Goal: Transaction & Acquisition: Purchase product/service

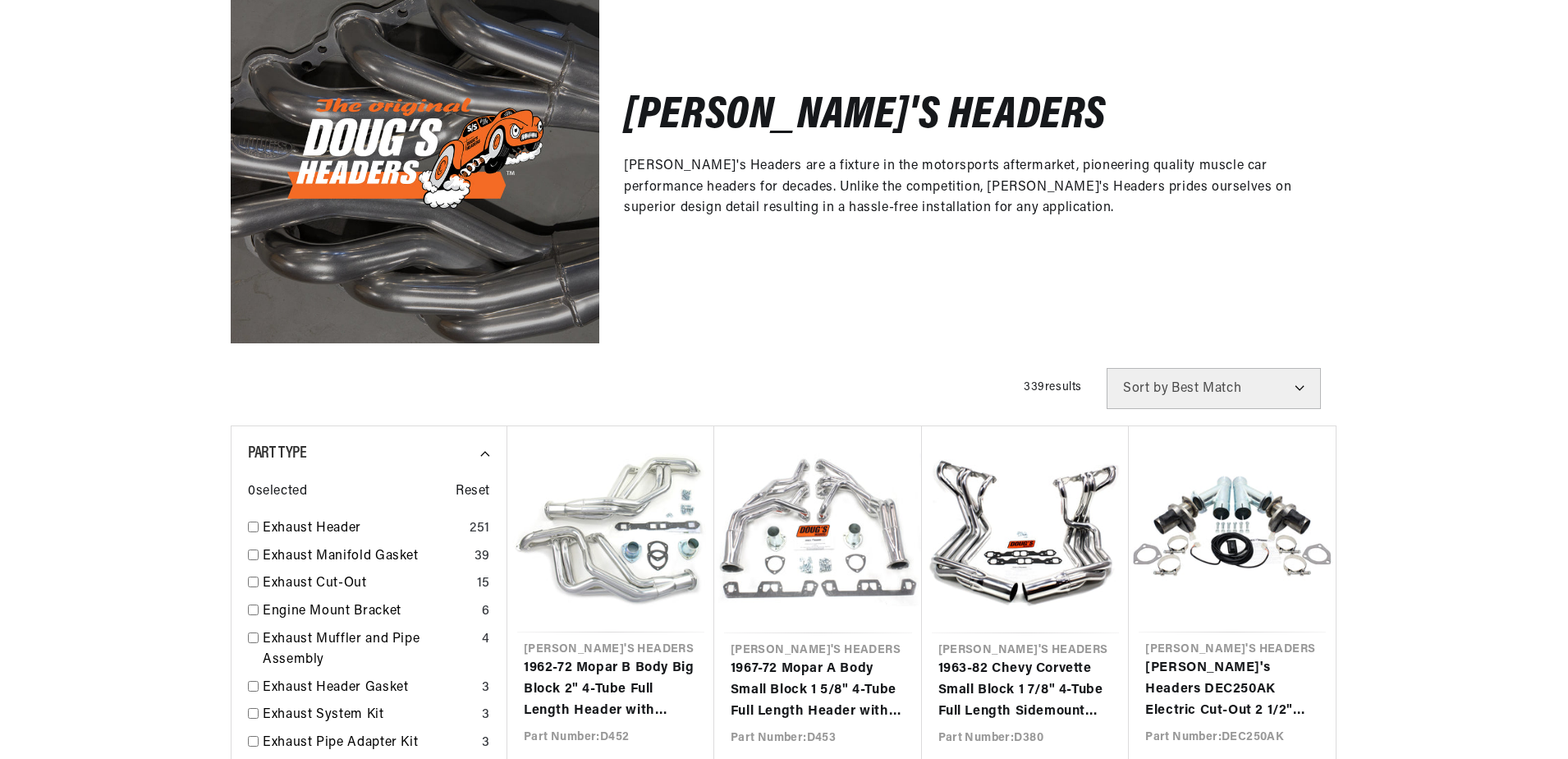
scroll to position [376, 0]
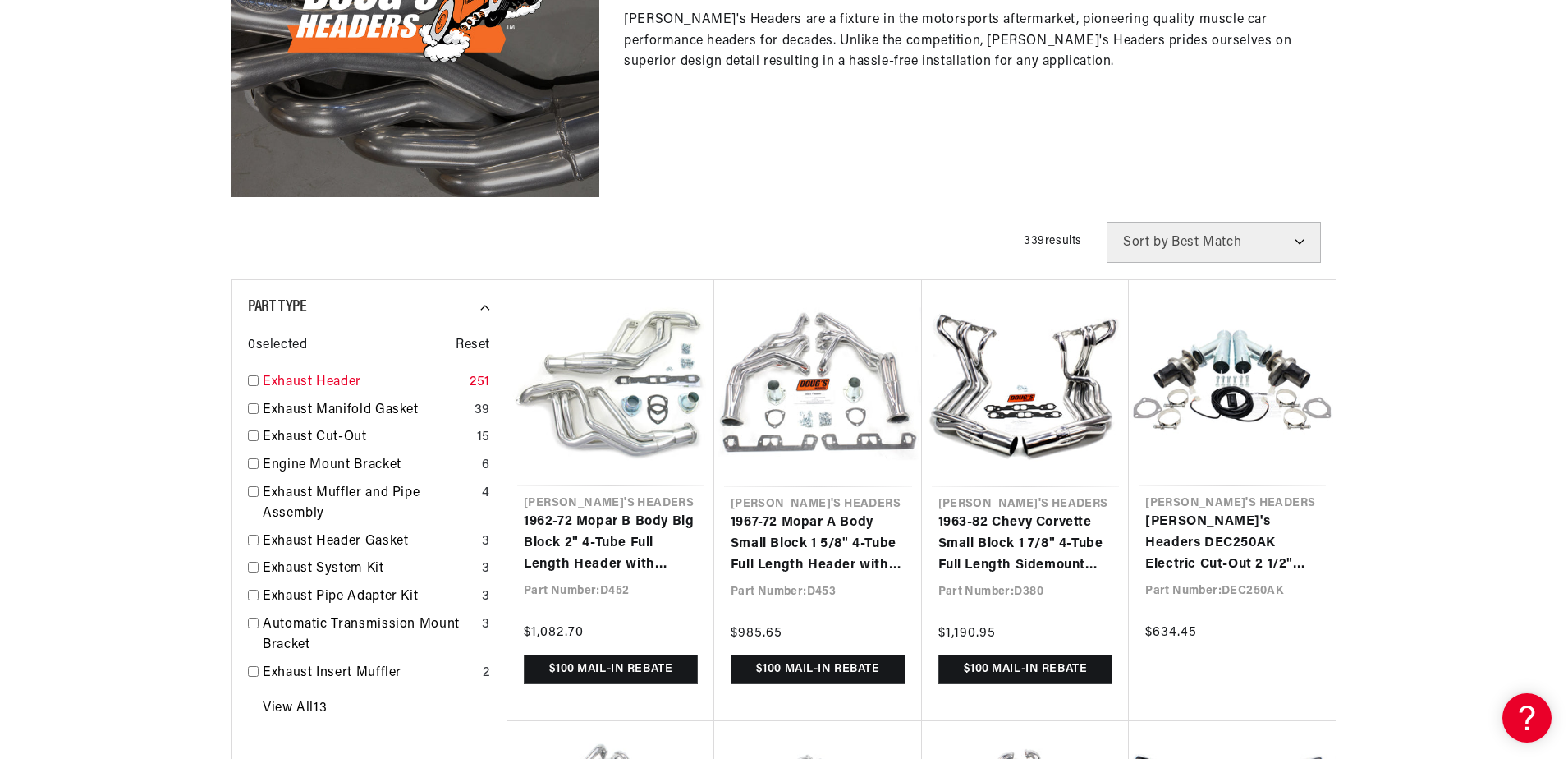
click at [250, 379] on input "checkbox" at bounding box center [253, 381] width 11 height 11
checkbox input "true"
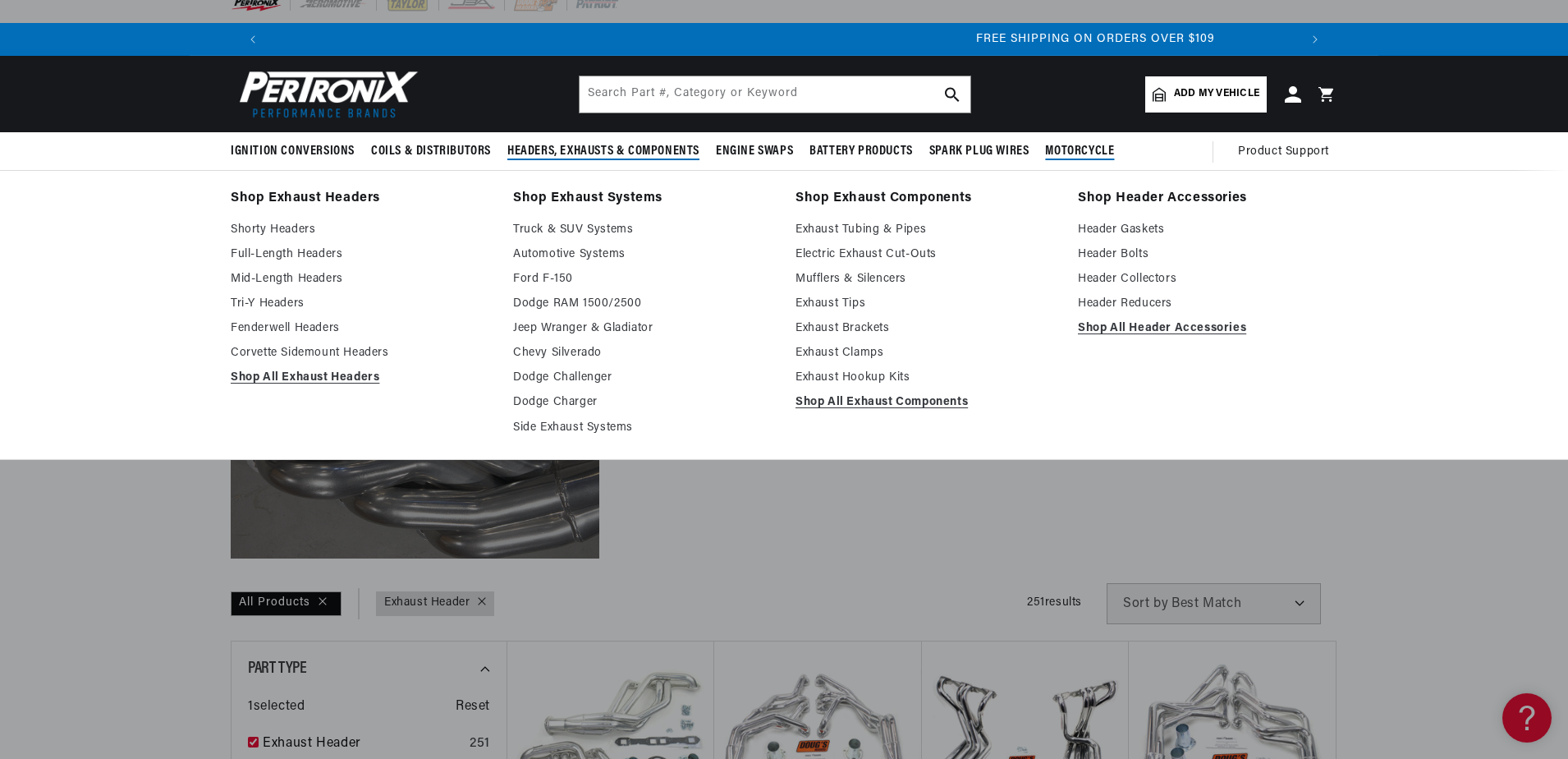
scroll to position [0, 2051]
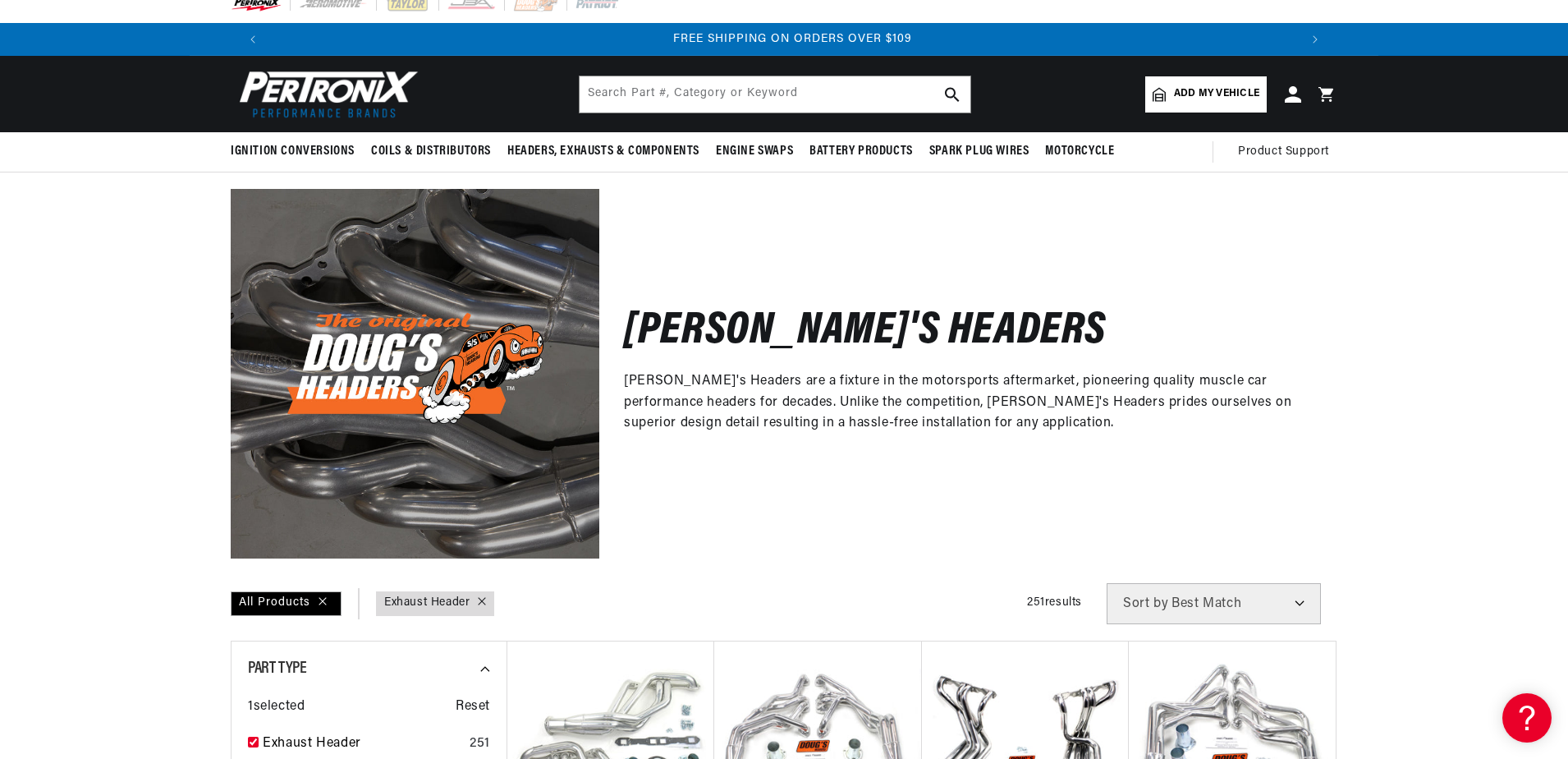
click at [1185, 87] on span "Add my vehicle" at bounding box center [1217, 94] width 86 height 16
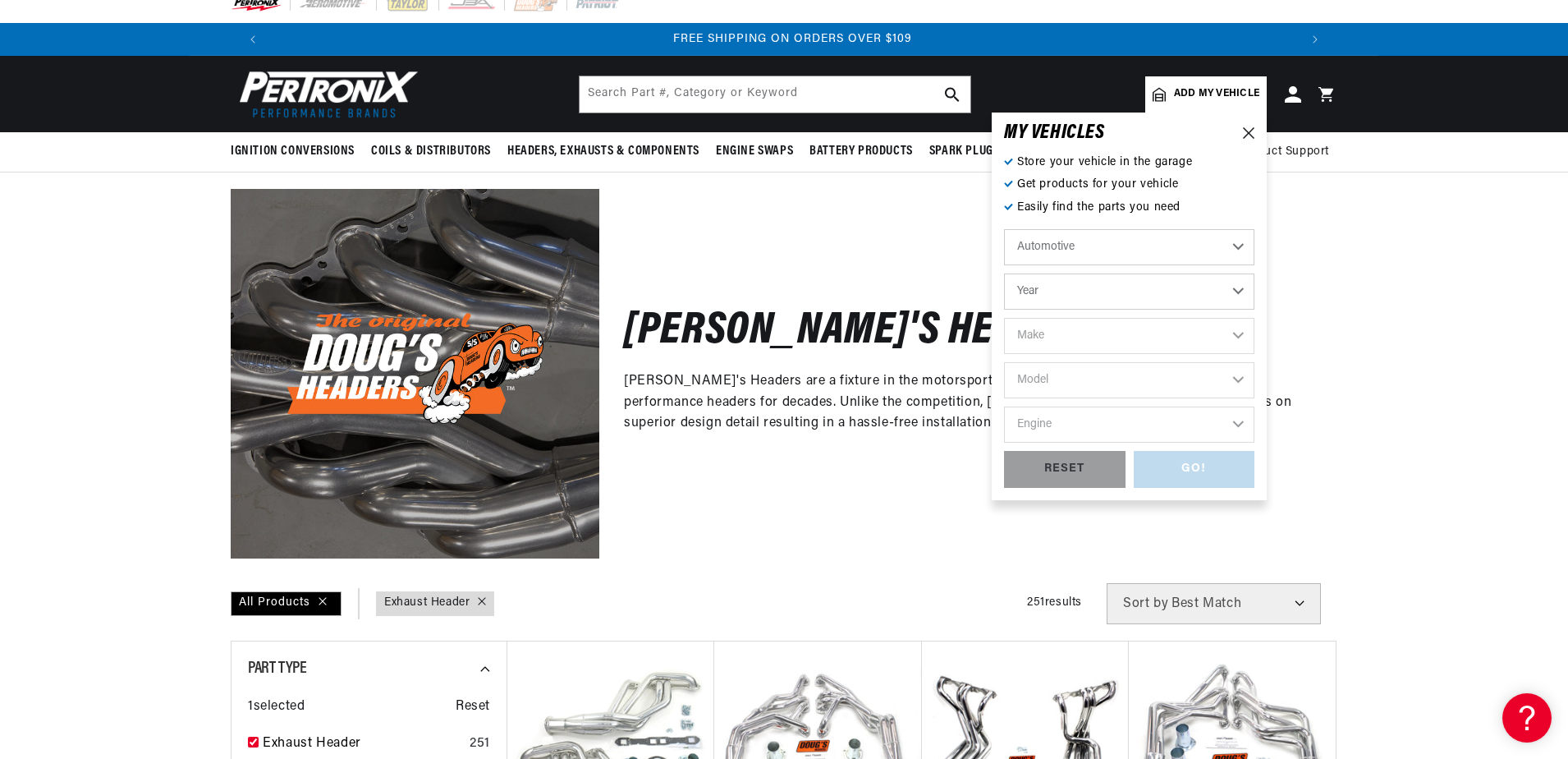
click at [1072, 291] on select "Year [DATE] 2021 2020 2019 2018 2017 2016 2015 2014 2013 2012 2011 2010 2009 20…" at bounding box center [1129, 291] width 250 height 36
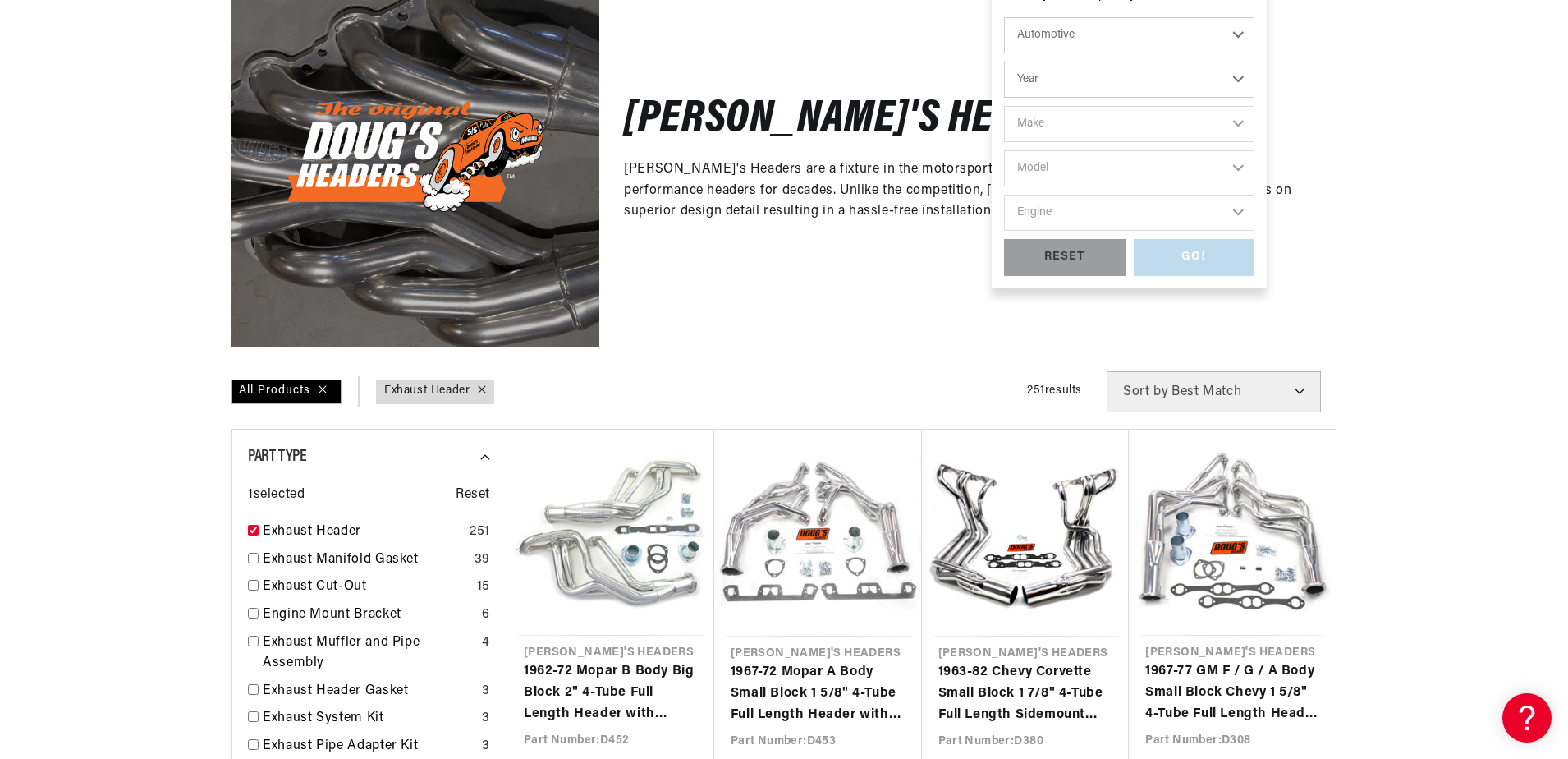
scroll to position [0, 0]
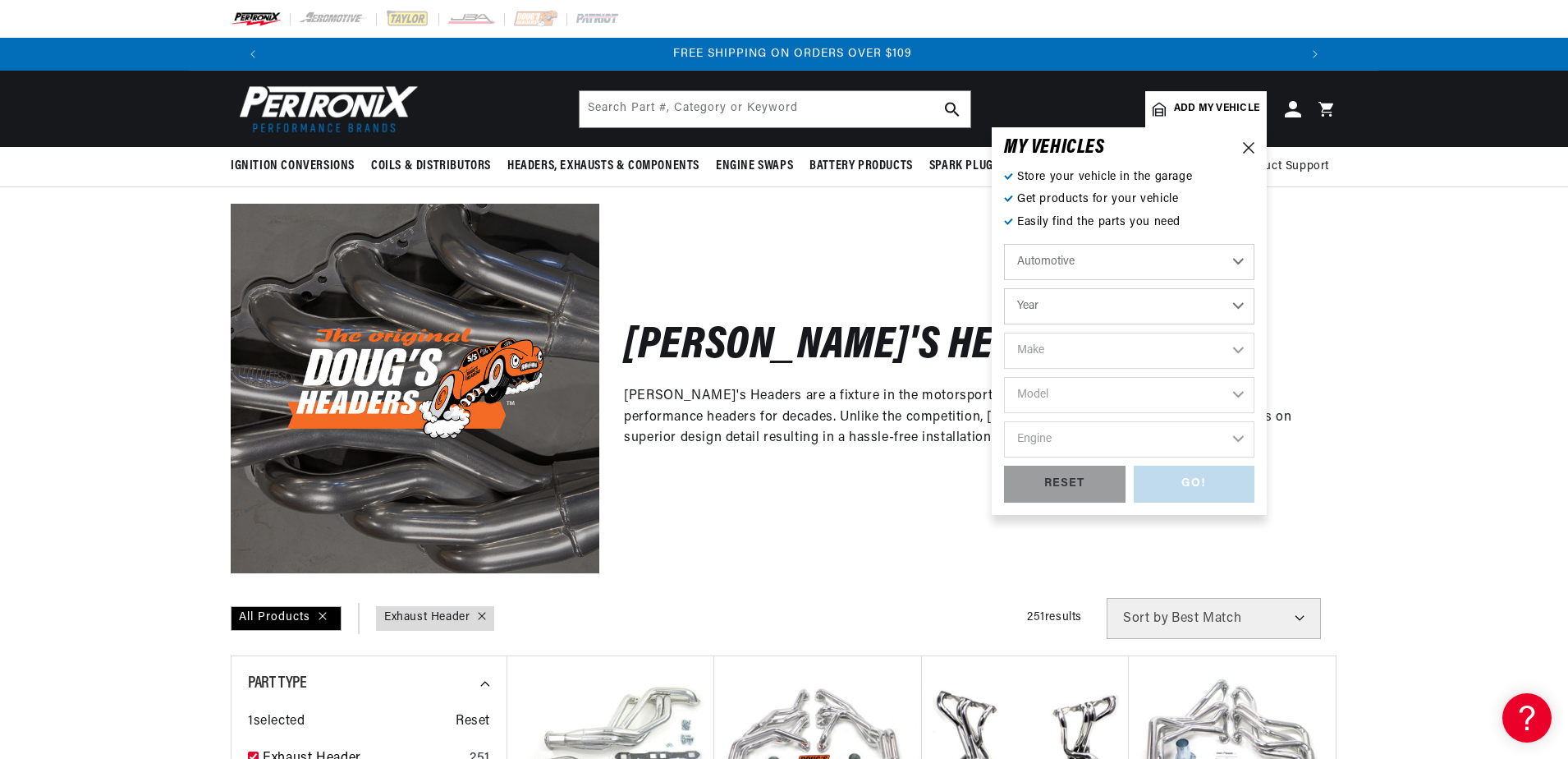
click at [1098, 299] on select "Year [DATE] 2021 2020 2019 2018 2017 2016 2015 2014 2013 2012 2011 2010 2009 20…" at bounding box center [1129, 306] width 250 height 36
select select "1969"
click at [1004, 288] on select "Year [DATE] 2021 2020 2019 2018 2017 2016 2015 2014 2013 2012 2011 2010 2009 20…" at bounding box center [1129, 306] width 250 height 36
select select "1969"
drag, startPoint x: 1085, startPoint y: 355, endPoint x: 1087, endPoint y: 362, distance: 7.3
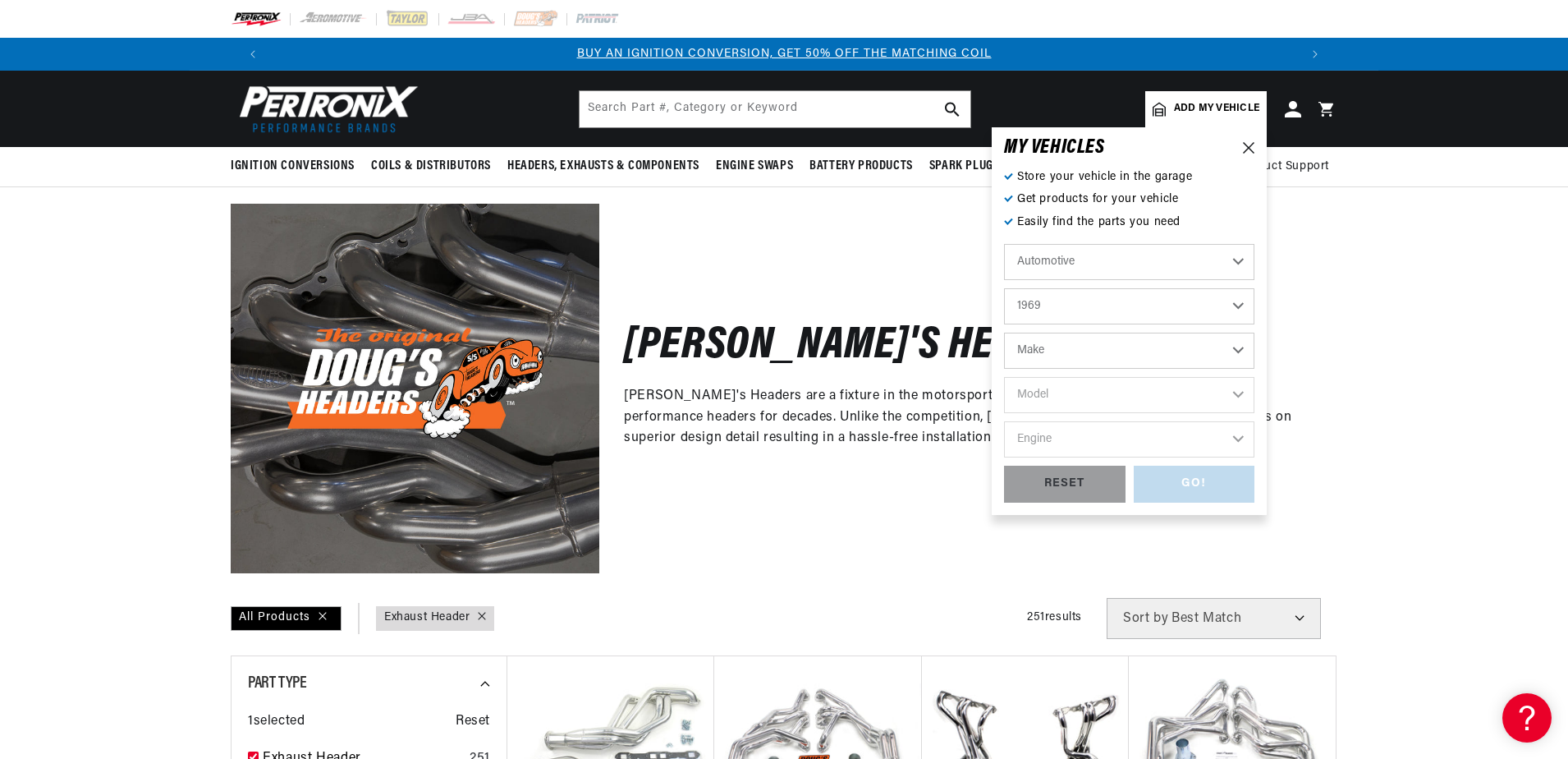
click at [1085, 355] on select "Make Alfa Romeo American Motors Aston [PERSON_NAME][GEOGRAPHIC_DATA] [PERSON_NA…" at bounding box center [1129, 350] width 250 height 36
select select "Chevrolet"
click at [1004, 333] on select "Make Alfa Romeo American Motors Aston [PERSON_NAME][GEOGRAPHIC_DATA] [PERSON_NA…" at bounding box center [1129, 350] width 250 height 36
select select "Chevrolet"
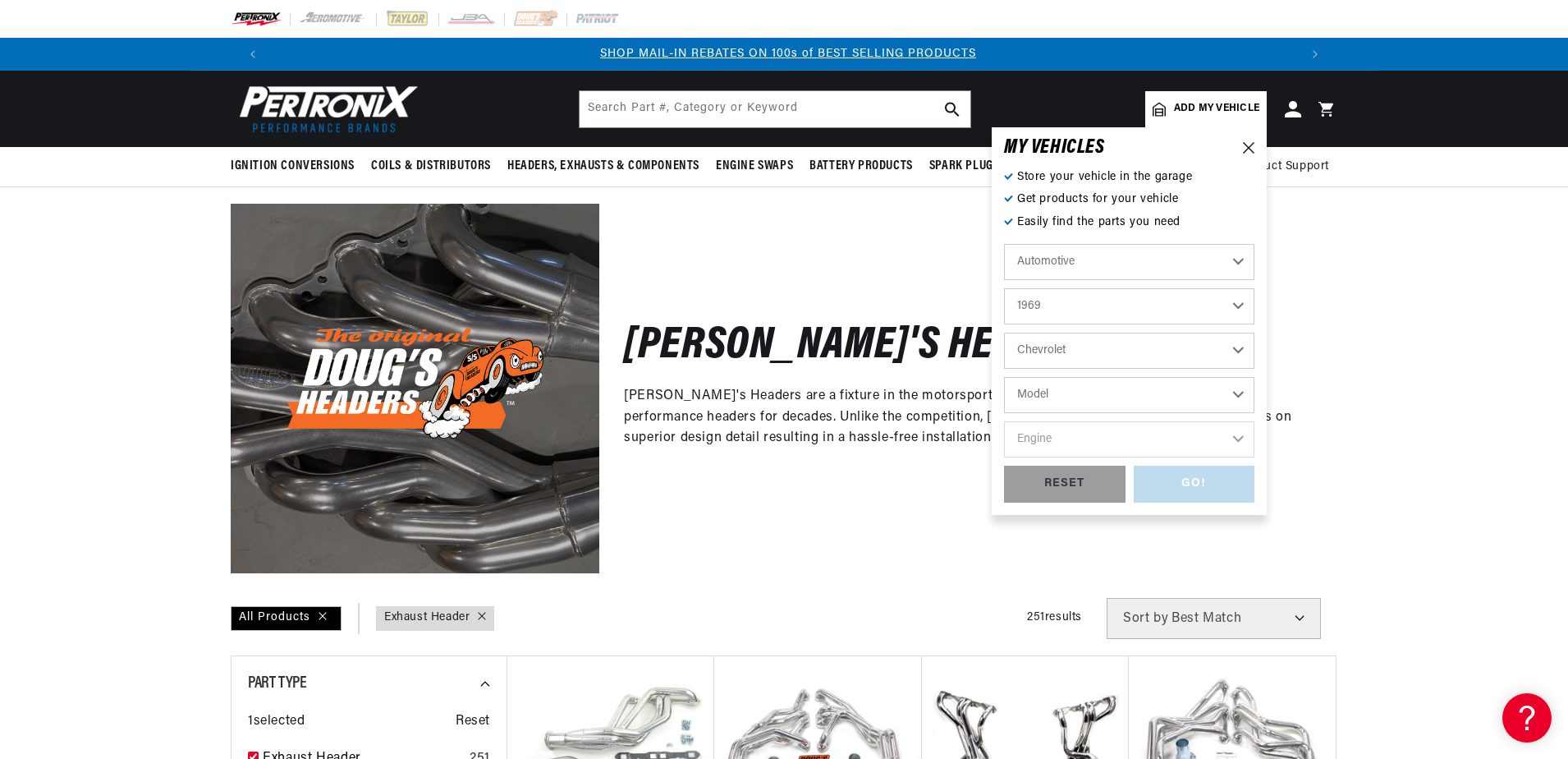
click at [1075, 389] on select "Model [GEOGRAPHIC_DATA] [GEOGRAPHIC_DATA] Blazer [GEOGRAPHIC_DATA] C10 Pickup C…" at bounding box center [1129, 394] width 250 height 36
select select "Chevelle"
click at [1004, 376] on select "Model [GEOGRAPHIC_DATA] [GEOGRAPHIC_DATA] Blazer [GEOGRAPHIC_DATA] C10 Pickup C…" at bounding box center [1129, 394] width 250 height 36
select select "Chevelle"
click at [1086, 435] on select "Engine 3.2L 4.6L 6.6L 7.4L 230cid / 3.8L 250cid / 4.1L 305cid / 5.0L 307cid / 5…" at bounding box center [1129, 439] width 250 height 36
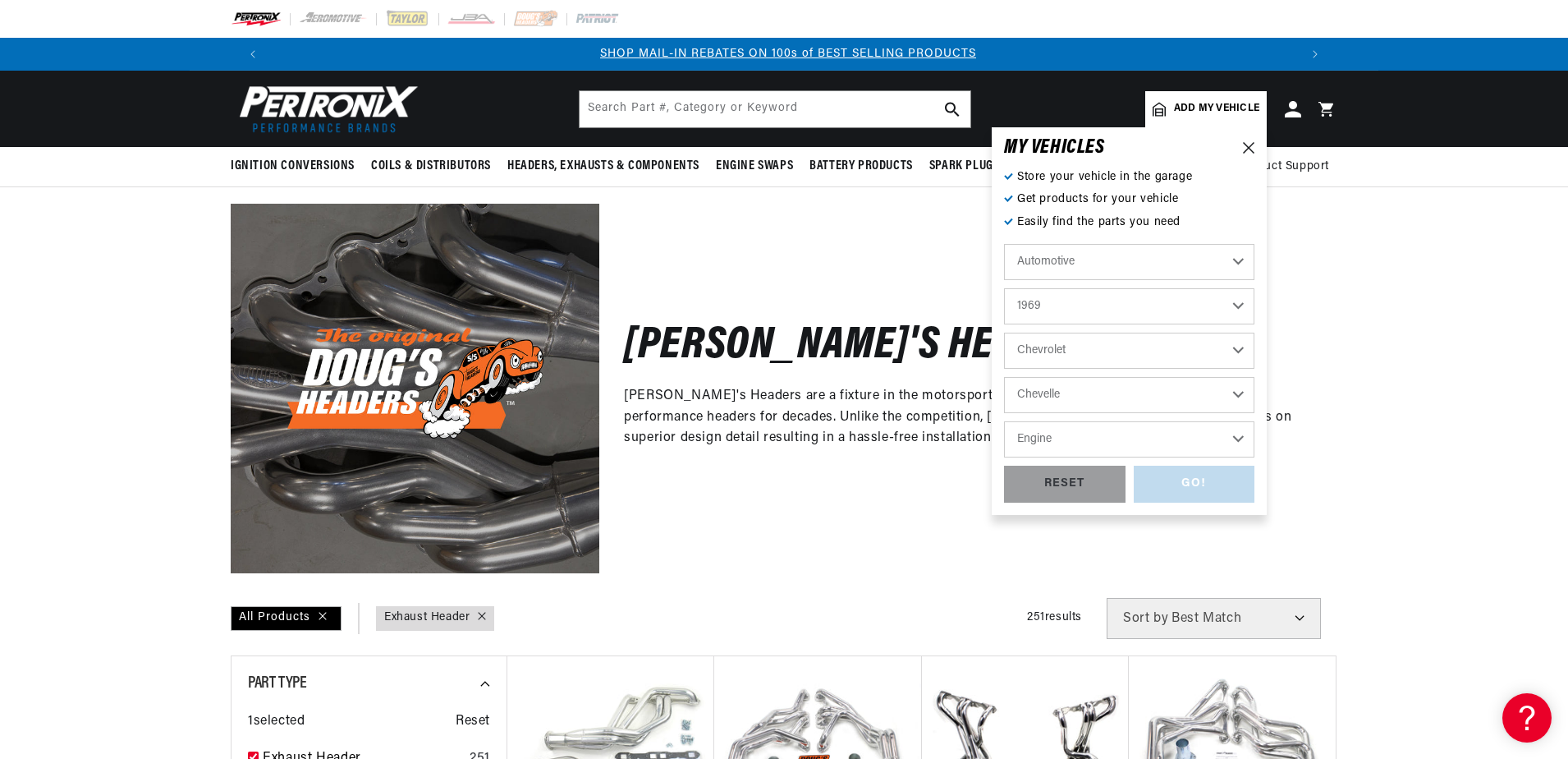
select select "7.4L"
click at [1004, 421] on select "Engine 3.2L 4.6L 6.6L 7.4L 230cid / 3.8L 250cid / 4.1L 305cid / 5.0L 307cid / 5…" at bounding box center [1129, 439] width 250 height 36
select select "7.4L"
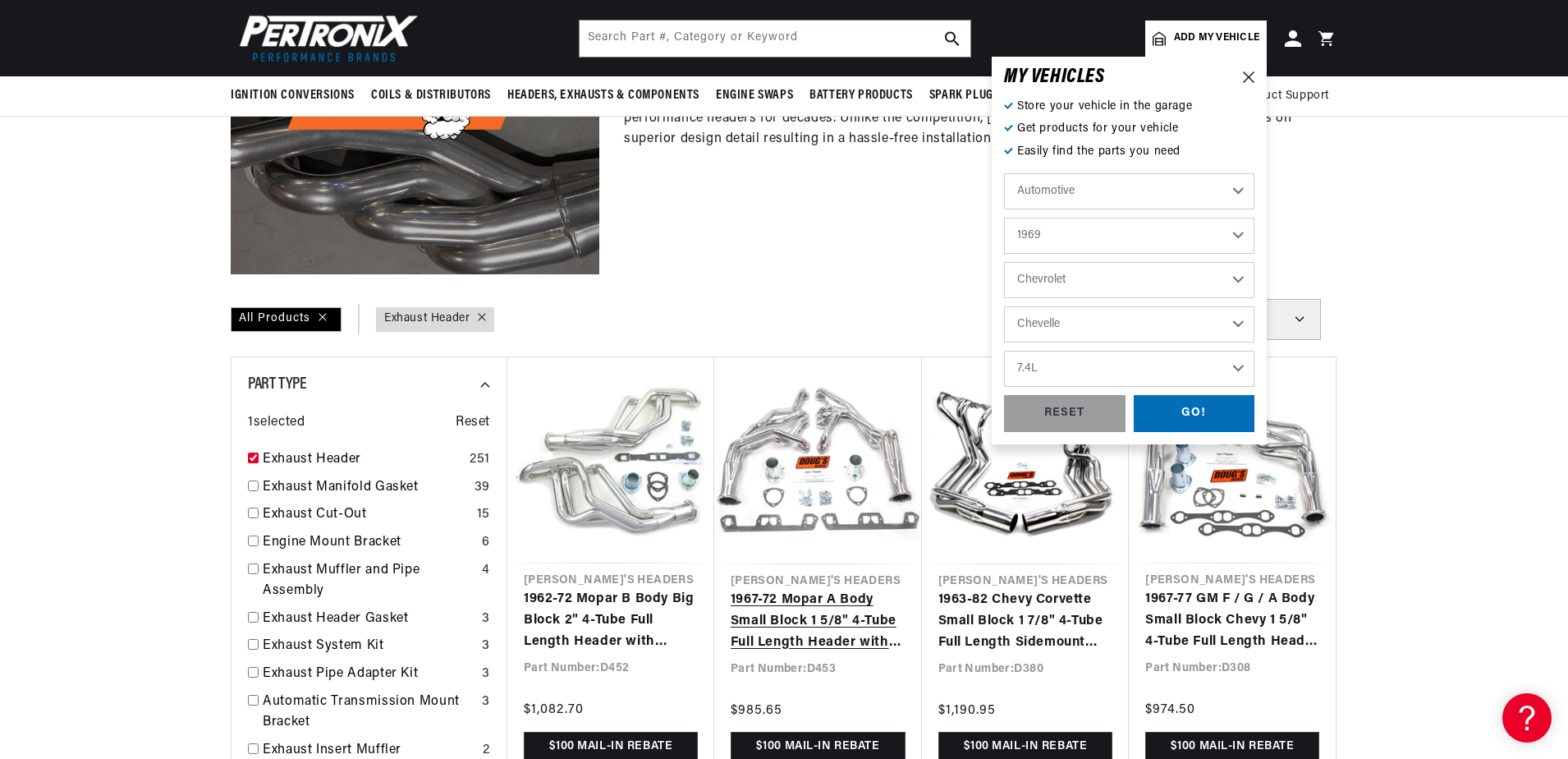
scroll to position [285, 0]
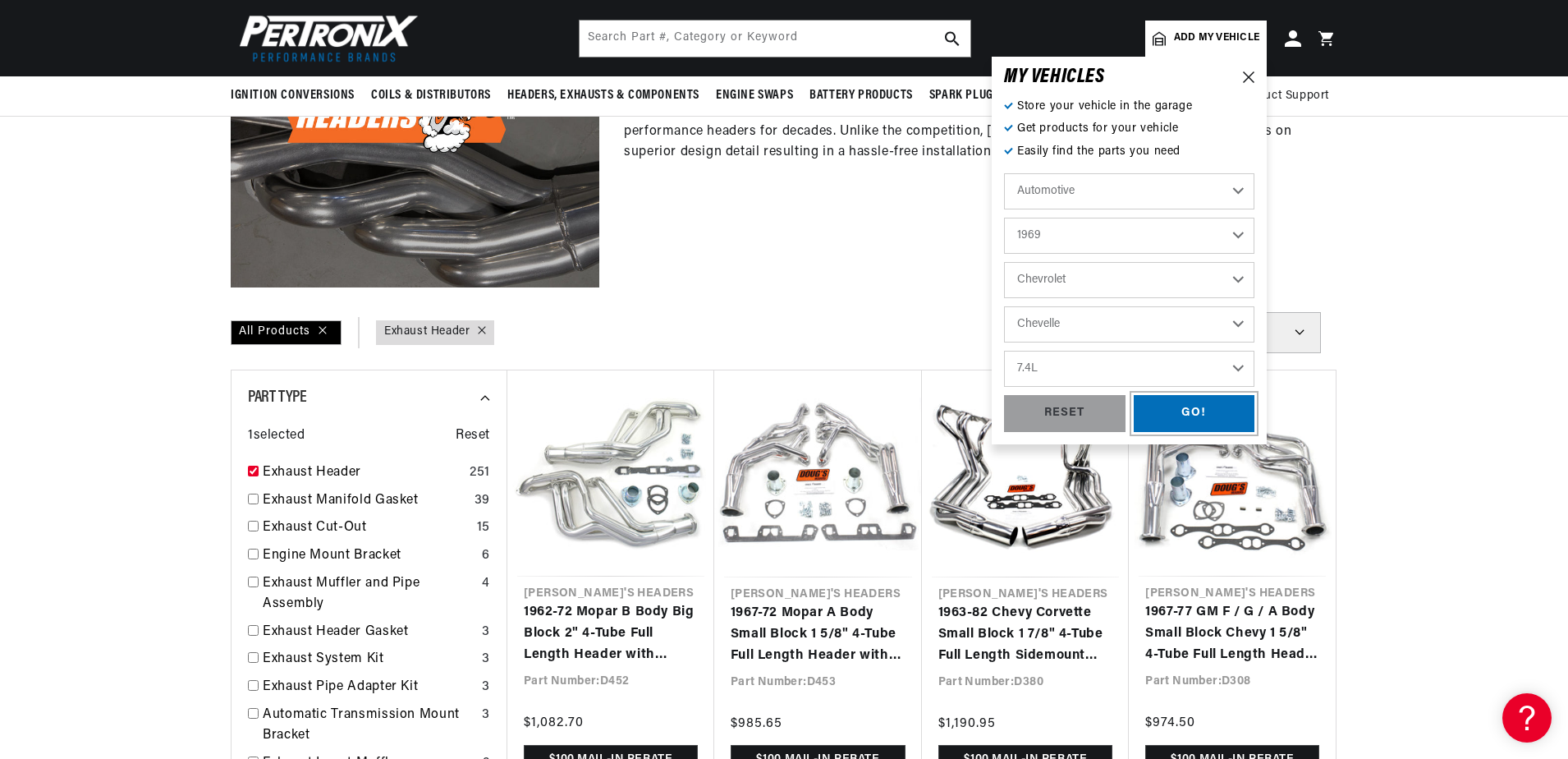
click at [1179, 411] on div "GO!" at bounding box center [1194, 413] width 122 height 37
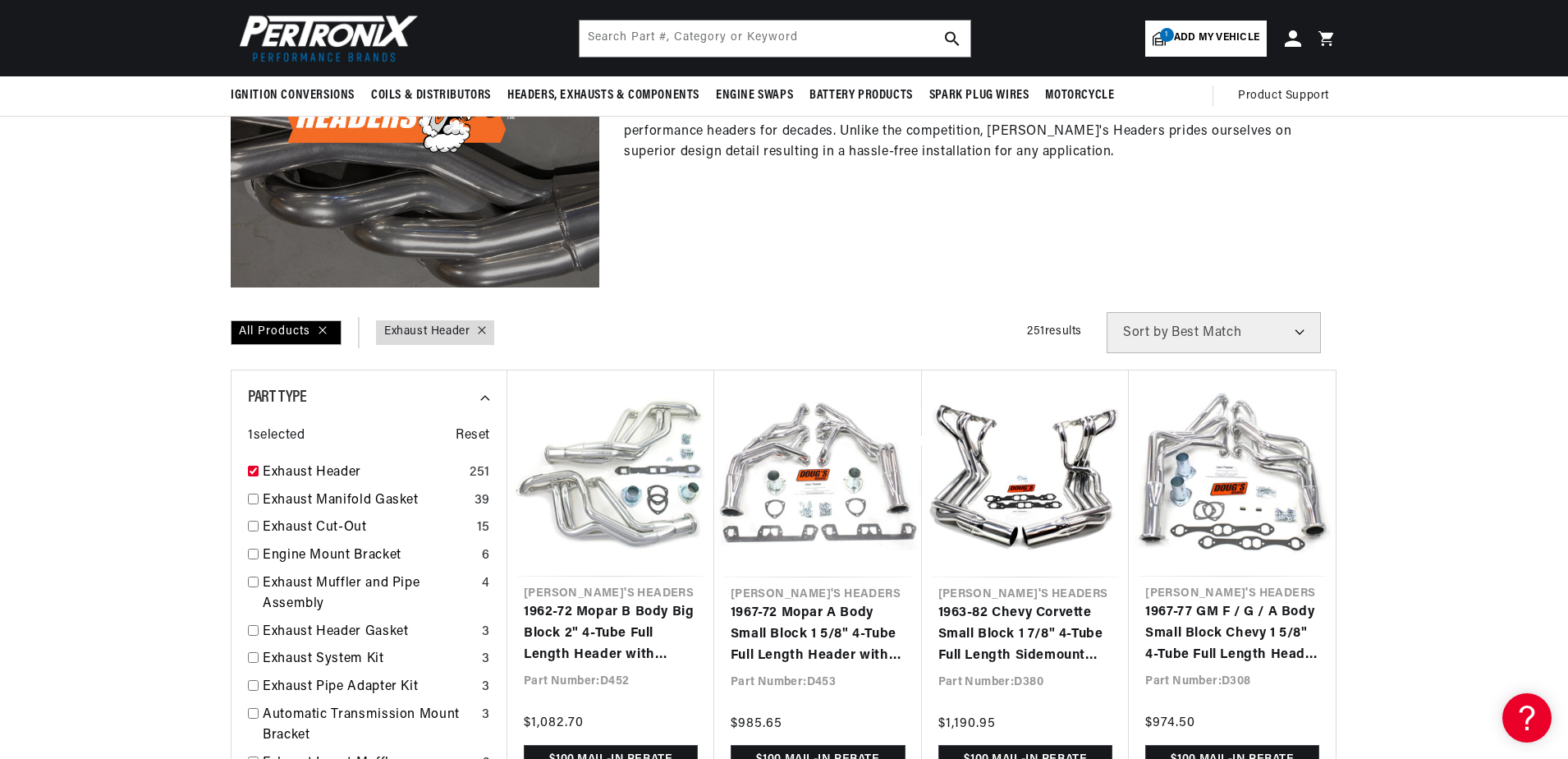
scroll to position [0, 2051]
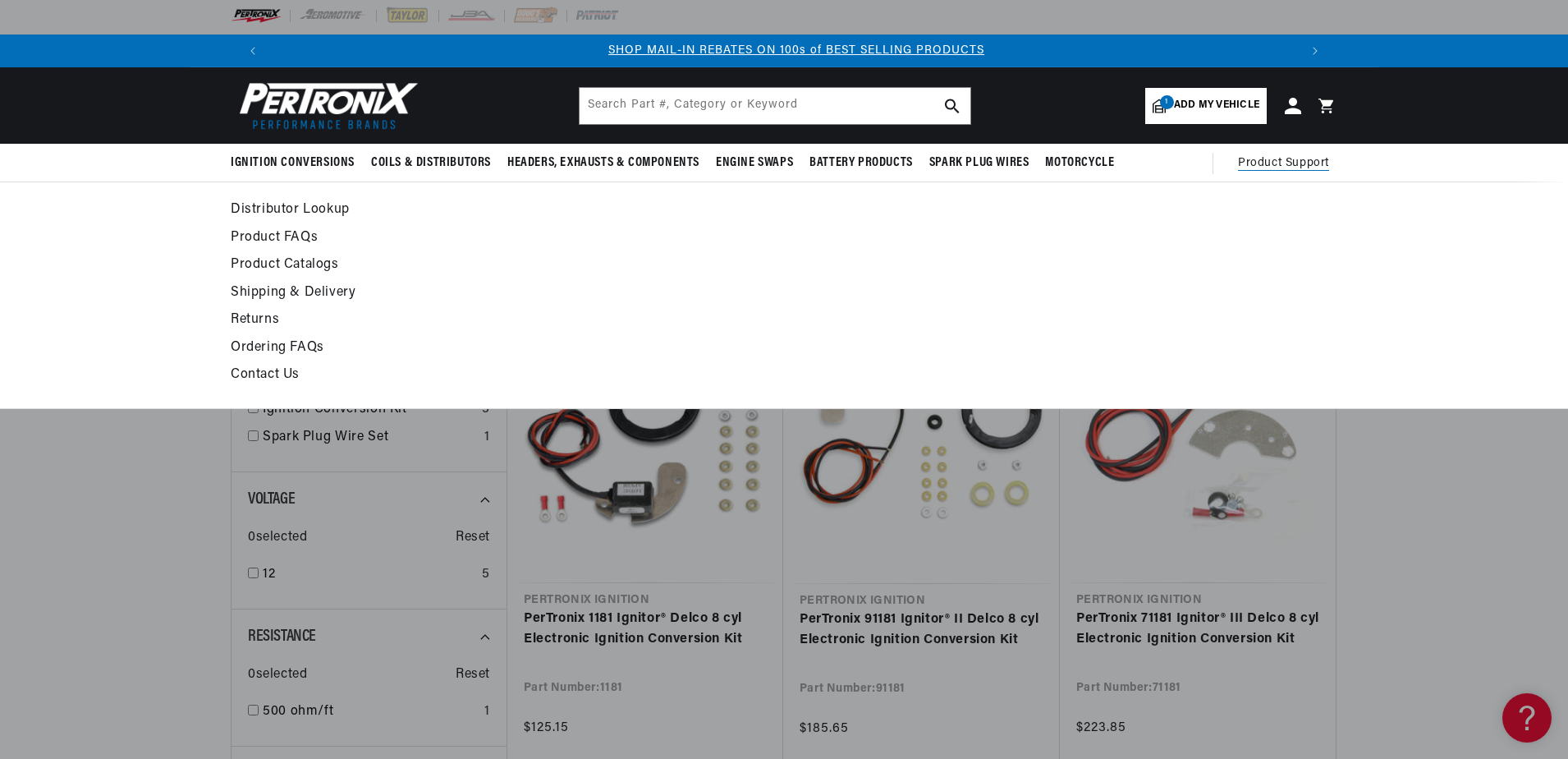
scroll to position [0, 1025]
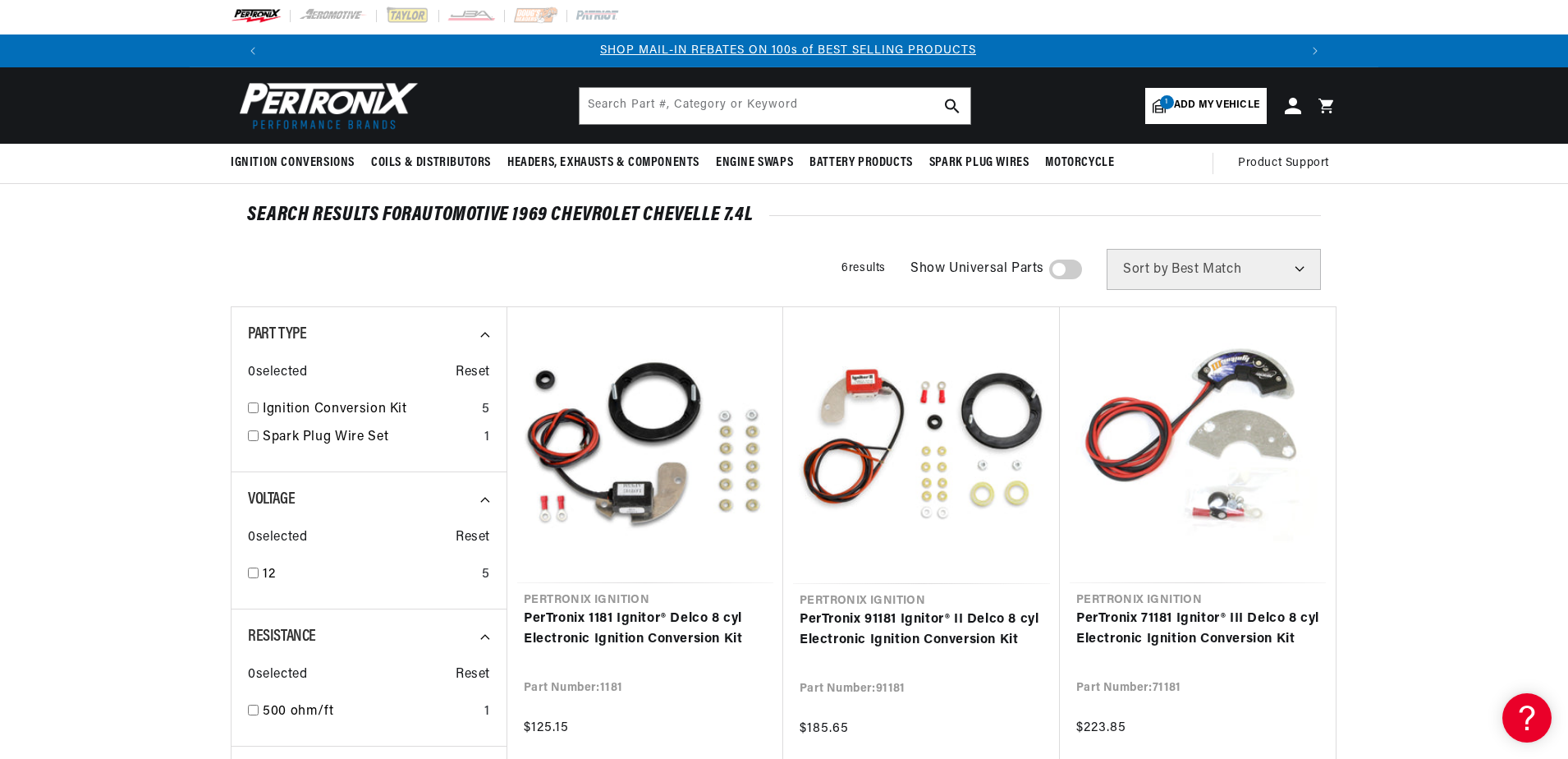
click at [1182, 103] on span "Add my vehicle" at bounding box center [1217, 106] width 86 height 16
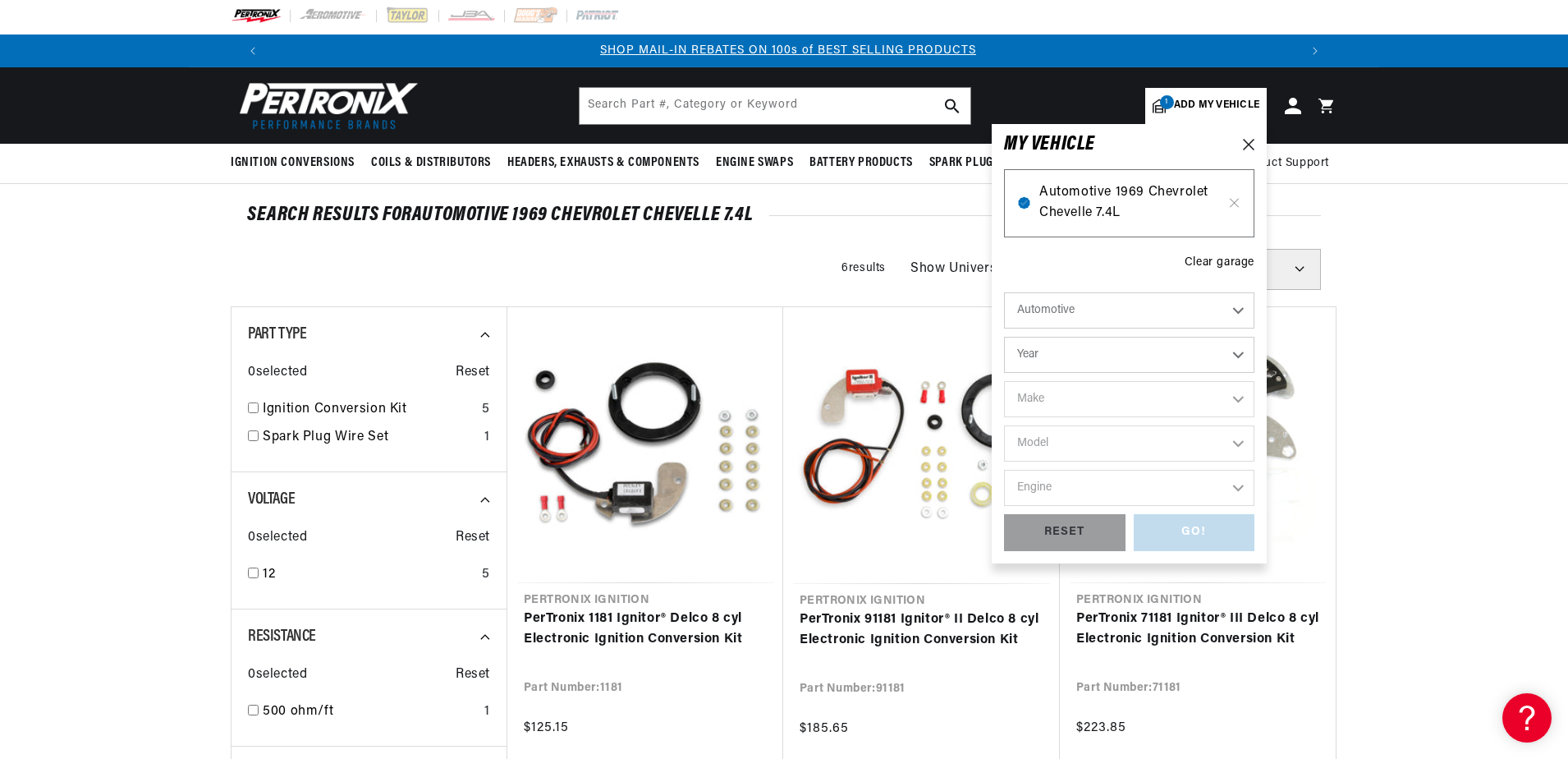
click at [1132, 192] on span "Automotive 1969 Chevrolet Chevelle 7.4L" at bounding box center [1129, 203] width 179 height 42
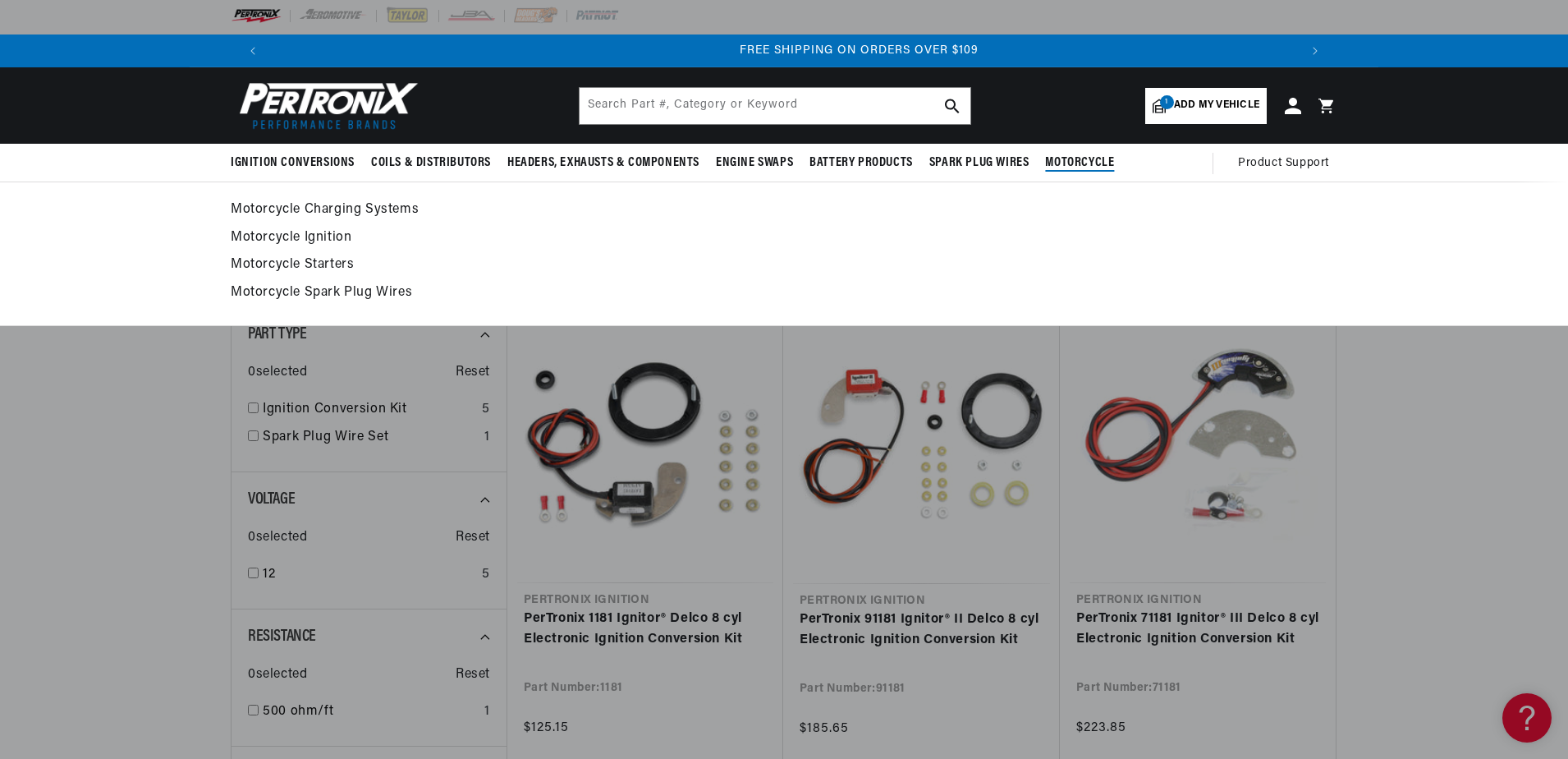
scroll to position [0, 2051]
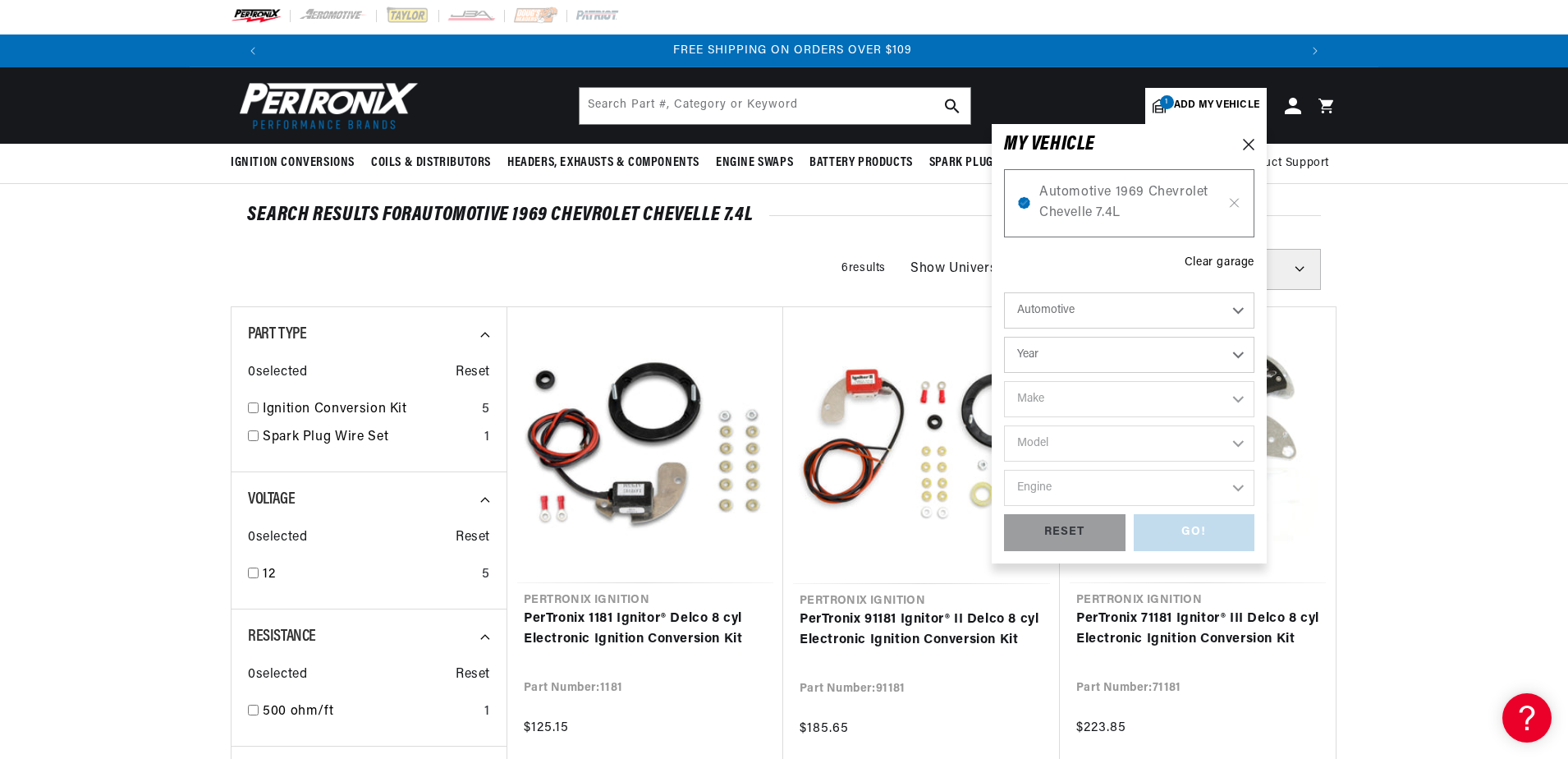
click at [1177, 108] on span "Add my vehicle" at bounding box center [1217, 106] width 86 height 16
click at [1093, 361] on select "Year [DATE] 2021 2020 2019 2018 2017 2016 2015 2014 2013 2012 2011 2010 2009 20…" at bounding box center [1129, 354] width 250 height 36
select select "1969"
click at [1004, 336] on select "Year [DATE] 2021 2020 2019 2018 2017 2016 2015 2014 2013 2012 2011 2010 2009 20…" at bounding box center [1129, 354] width 250 height 36
select select "1969"
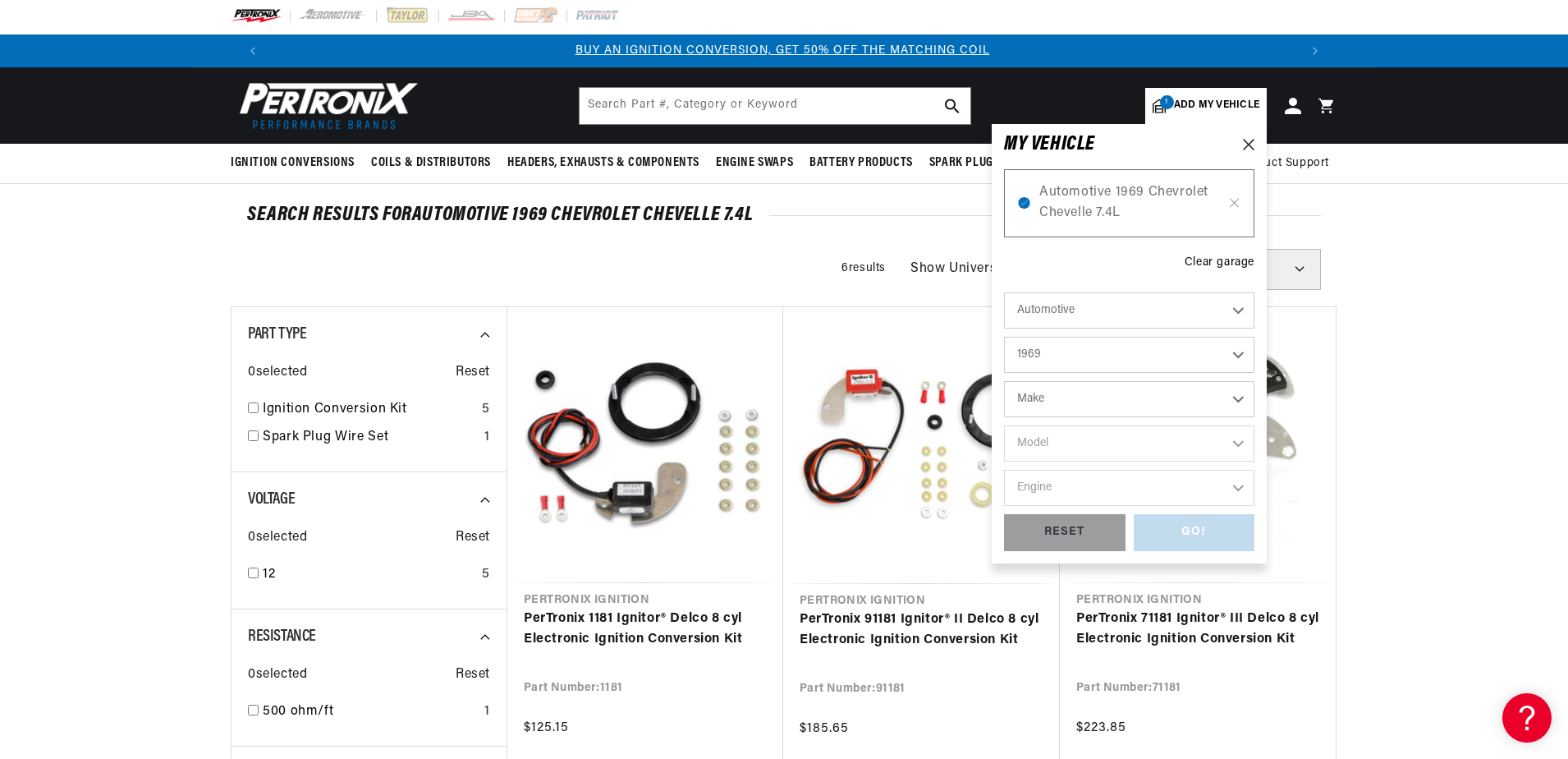
scroll to position [0, 0]
click at [1086, 402] on select "Make Alfa Romeo American Motors Aston [PERSON_NAME][GEOGRAPHIC_DATA] [PERSON_NA…" at bounding box center [1129, 398] width 250 height 36
select select "Chevrolet"
click at [1004, 381] on select "Make Alfa Romeo American Motors Aston [PERSON_NAME][GEOGRAPHIC_DATA] [PERSON_NA…" at bounding box center [1129, 398] width 250 height 36
select select "Chevrolet"
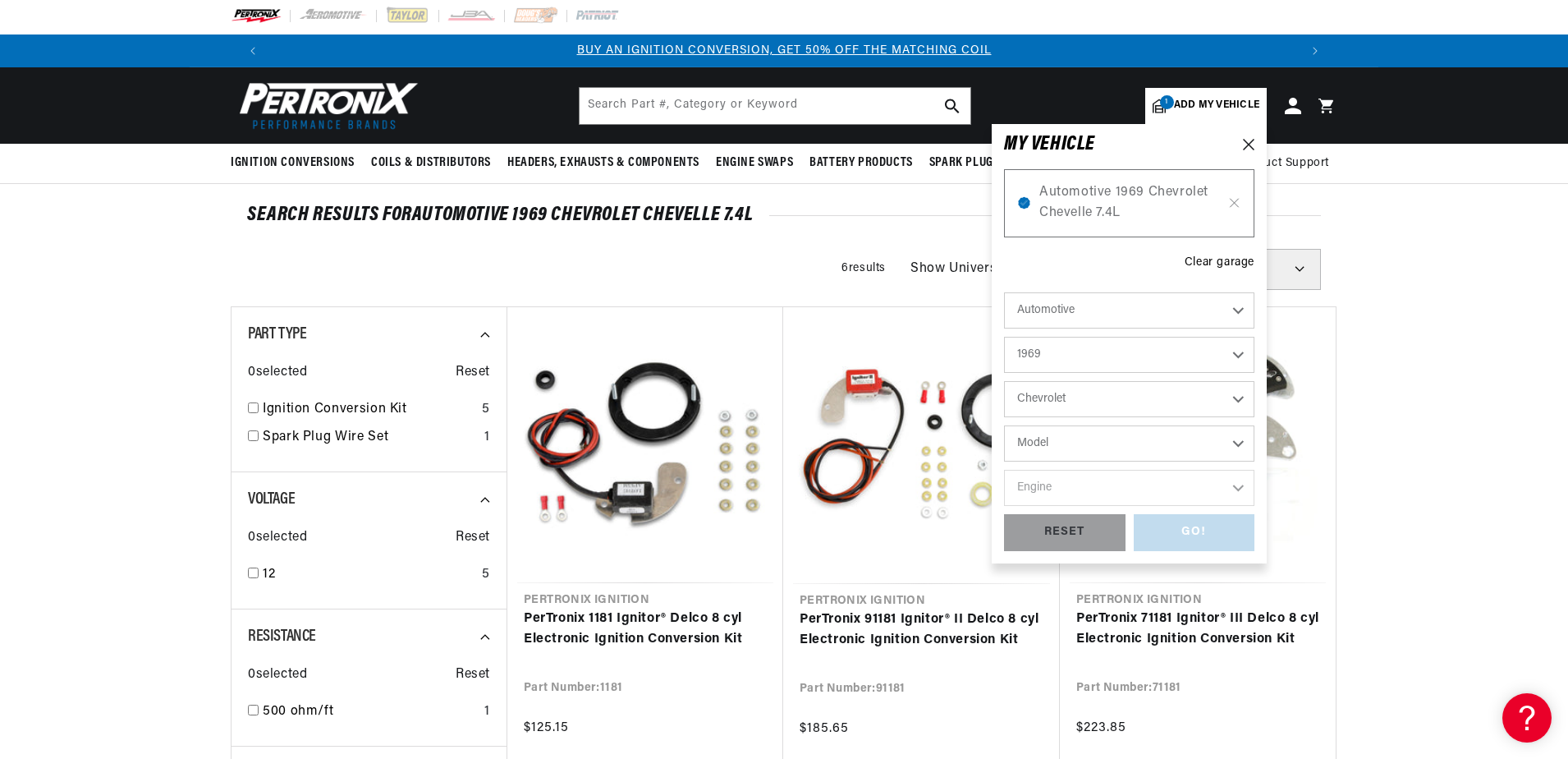
click at [1090, 435] on select "Model [GEOGRAPHIC_DATA] [GEOGRAPHIC_DATA] Blazer [GEOGRAPHIC_DATA] C10 Pickup C…" at bounding box center [1129, 443] width 250 height 36
select select "Chevelle"
click at [1004, 425] on select "Model [GEOGRAPHIC_DATA] [GEOGRAPHIC_DATA] Blazer [GEOGRAPHIC_DATA] C10 Pickup C…" at bounding box center [1129, 443] width 250 height 36
select select "Chevelle"
click at [1090, 487] on select "Engine 3.2L 4.6L 6.6L 7.4L 230cid / 3.8L 250cid / 4.1L 305cid / 5.0L 307cid / 5…" at bounding box center [1129, 487] width 250 height 36
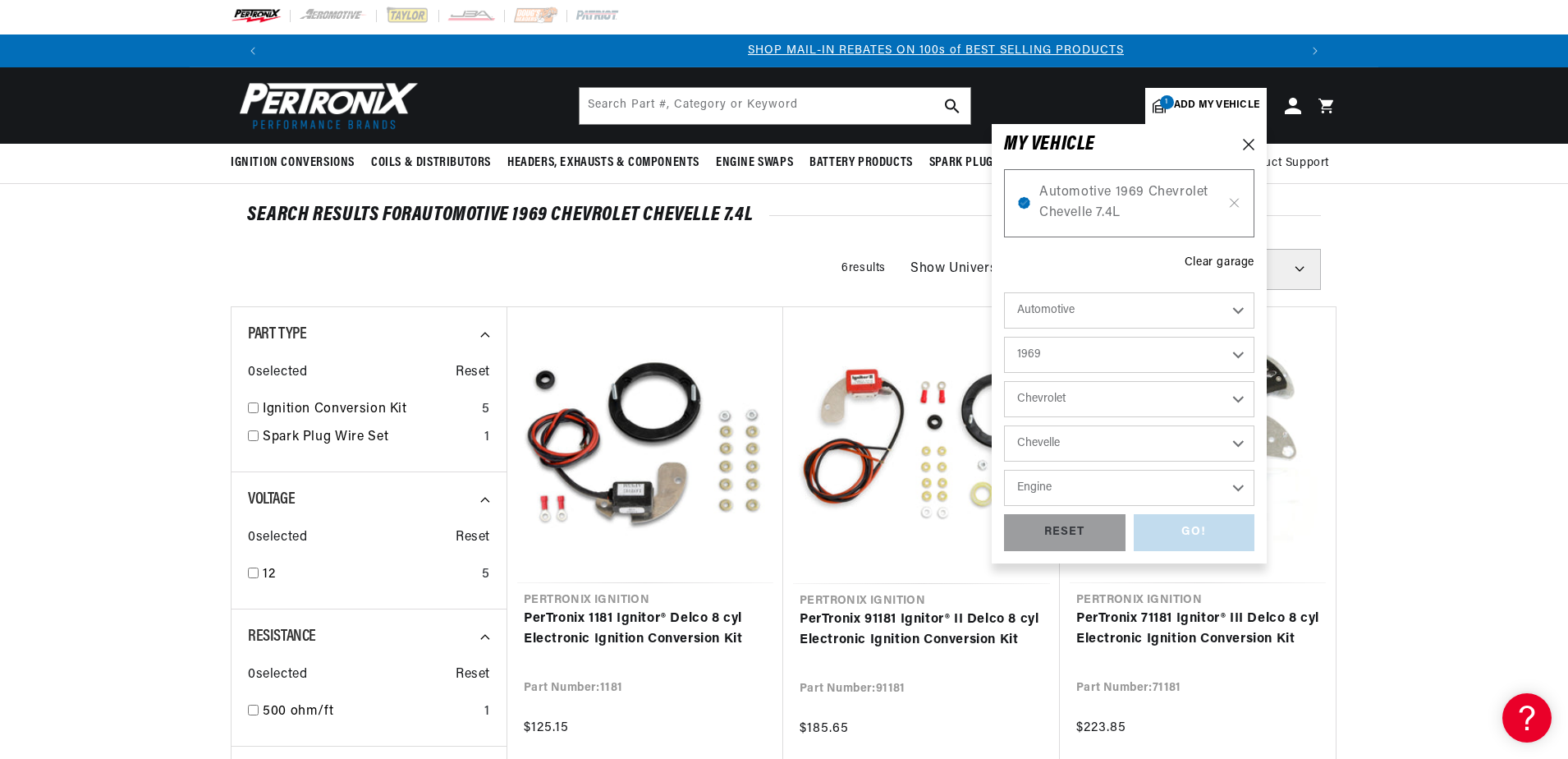
scroll to position [0, 1025]
select select "396cid-6.5L"
click at [1004, 469] on select "Engine 3.2L 4.6L 6.6L 7.4L 230cid / 3.8L 250cid / 4.1L 305cid / 5.0L 307cid / 5…" at bounding box center [1129, 487] width 250 height 36
select select "396cid-6.5L"
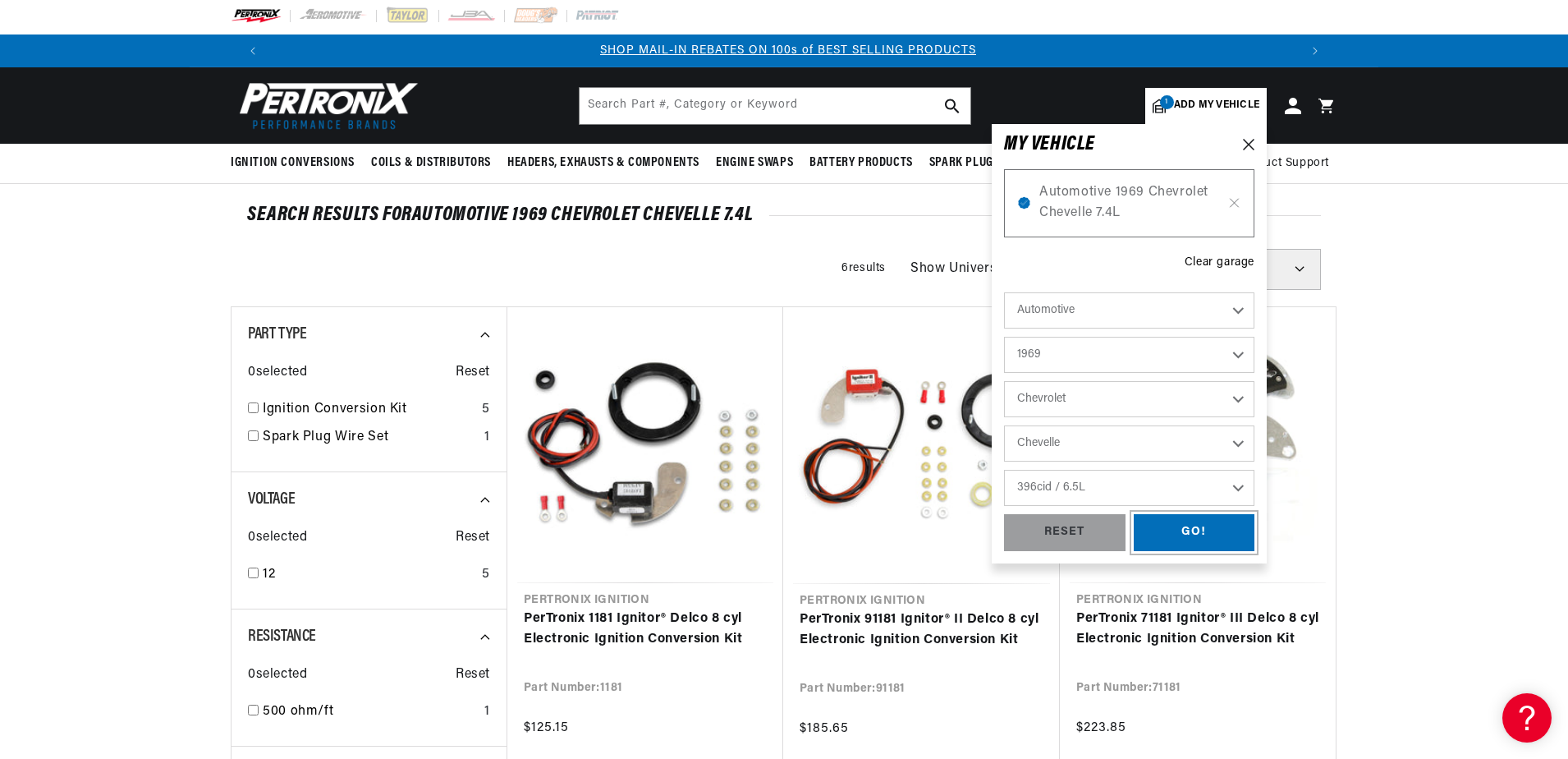
click at [1168, 522] on div "GO!" at bounding box center [1194, 532] width 122 height 37
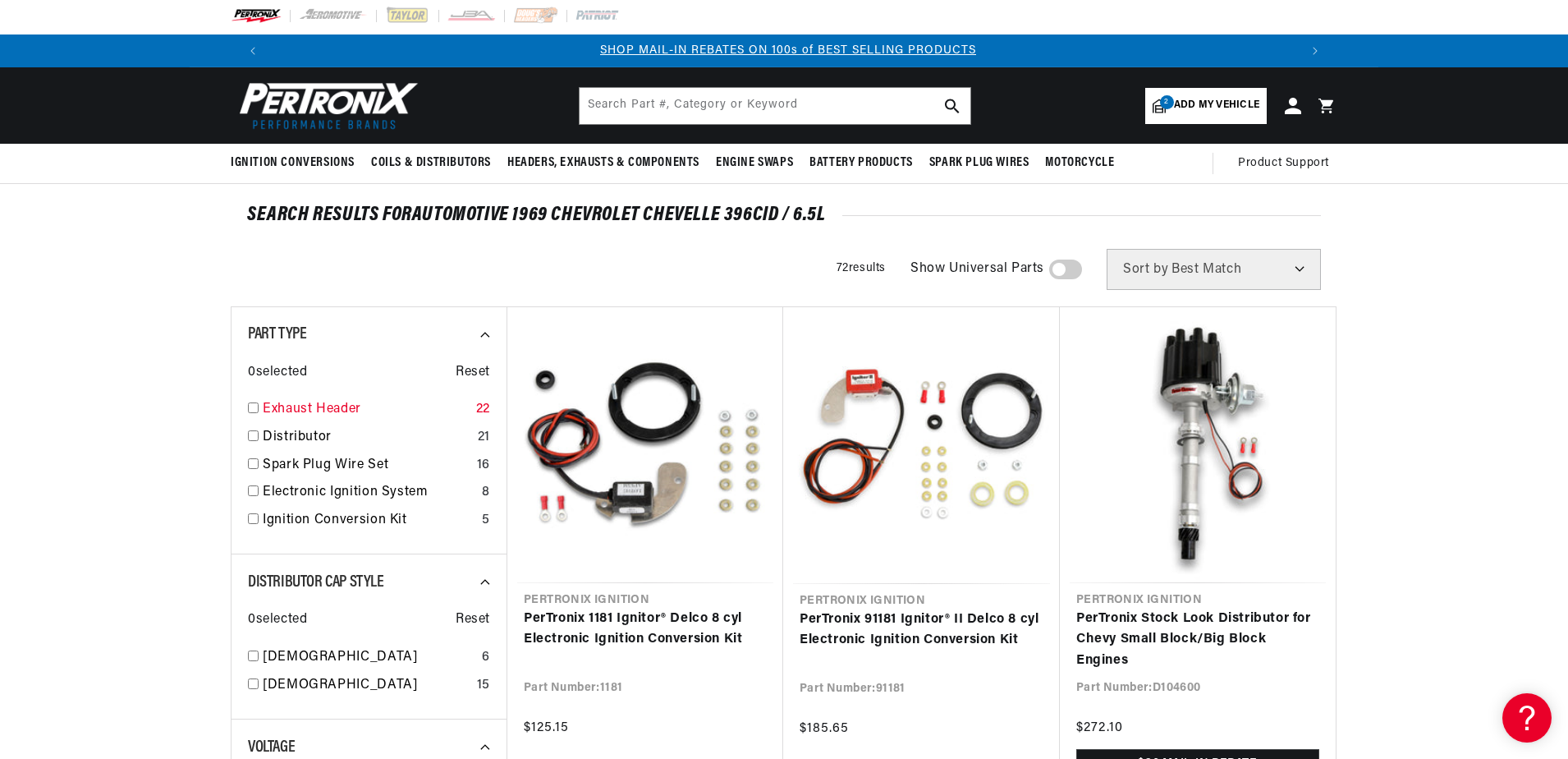
click at [248, 403] on input "checkbox" at bounding box center [253, 408] width 11 height 11
checkbox input "true"
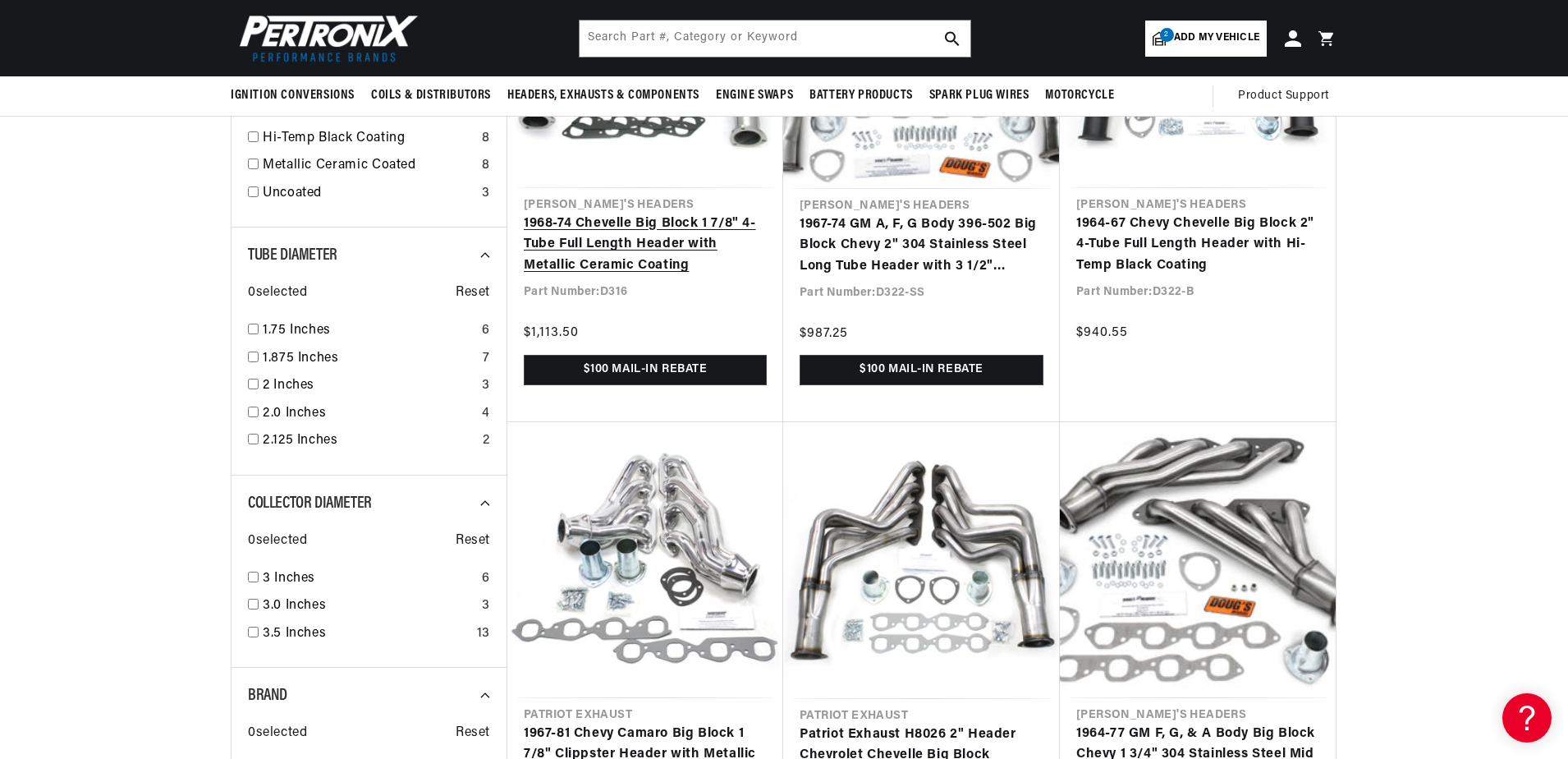
scroll to position [852, 0]
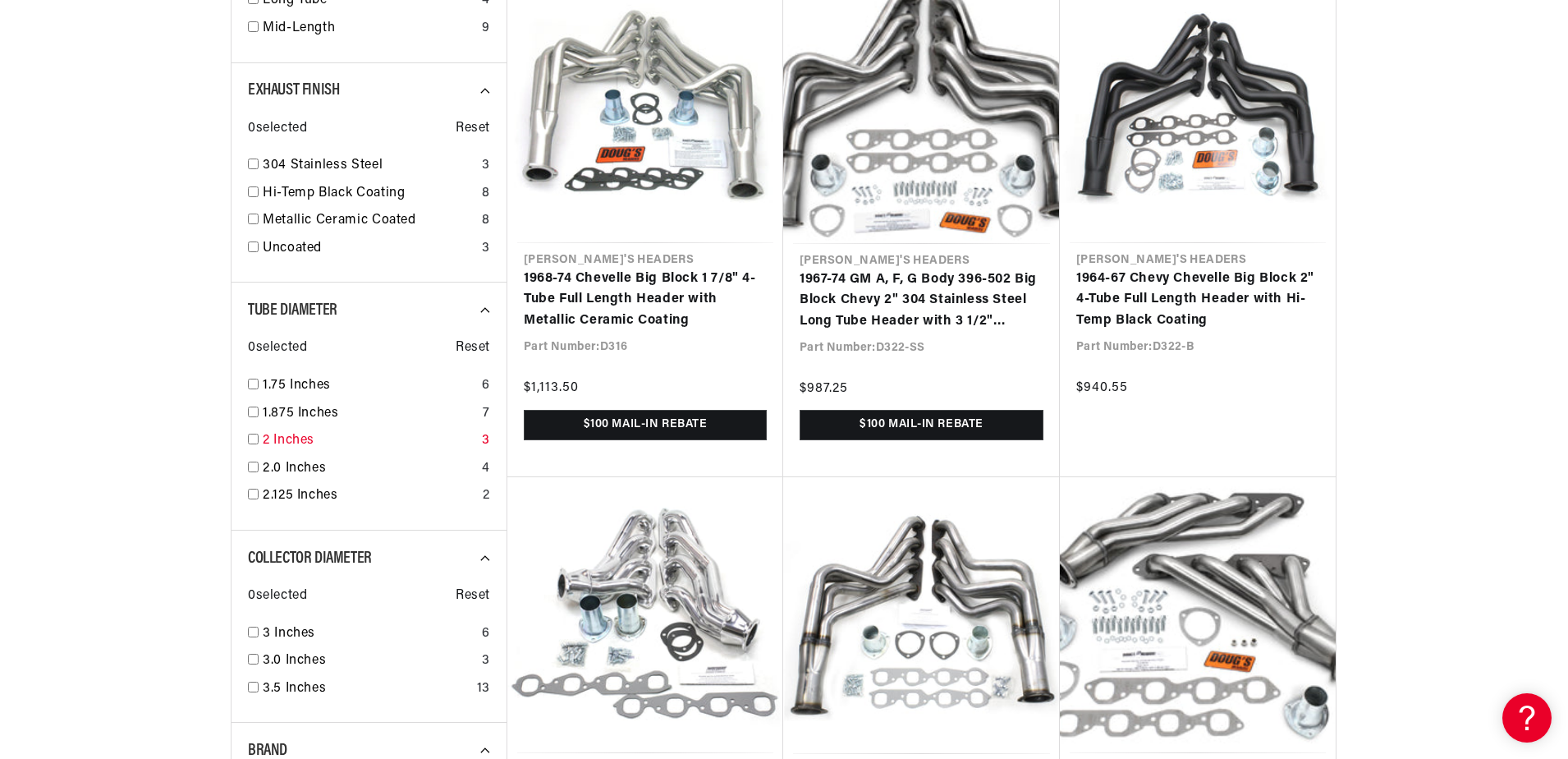
click at [261, 440] on div "2 Inches 3" at bounding box center [369, 444] width 243 height 28
checkbox input "true"
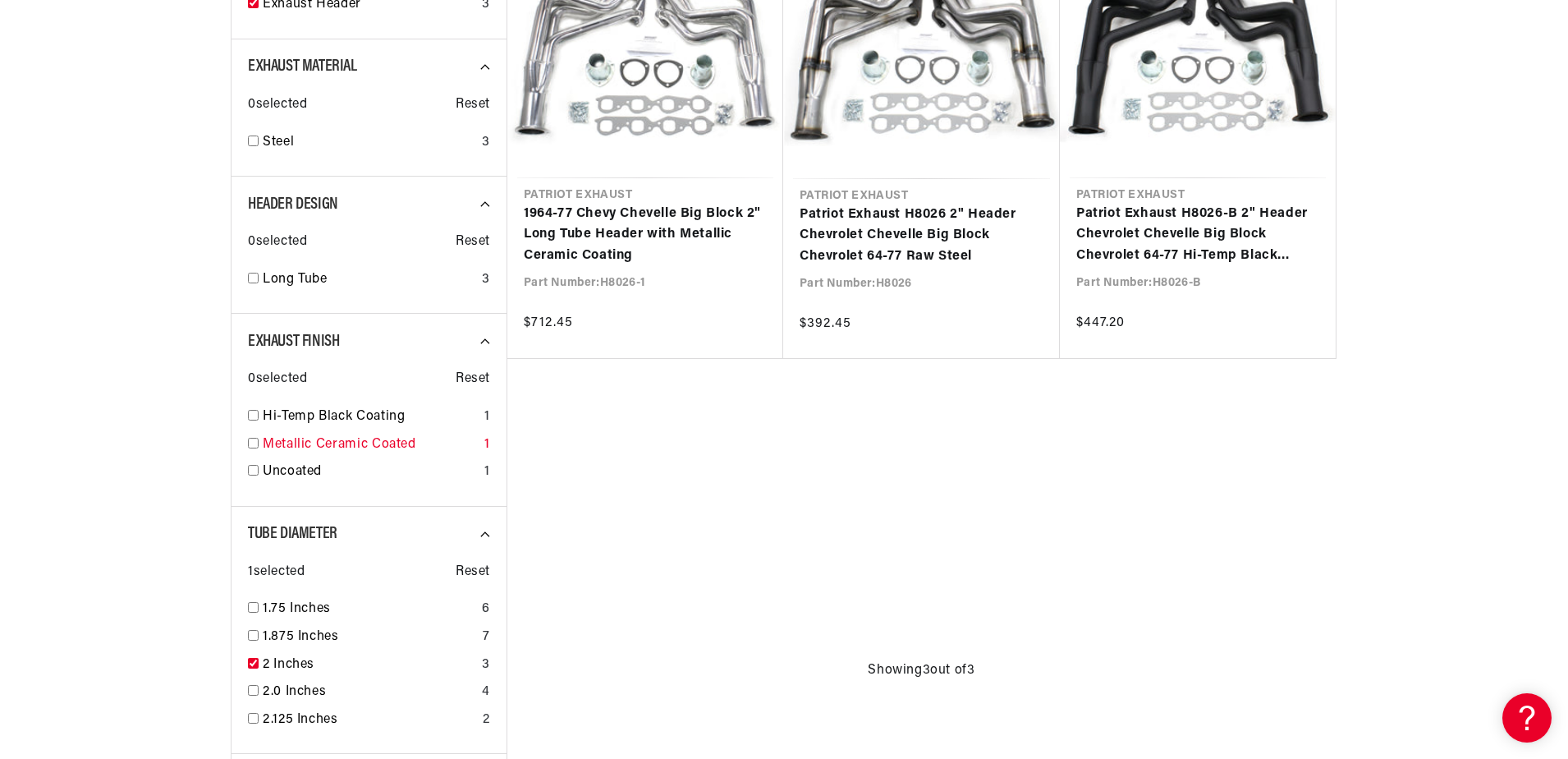
scroll to position [0, 2051]
click at [253, 444] on input "checkbox" at bounding box center [253, 443] width 11 height 11
checkbox input "true"
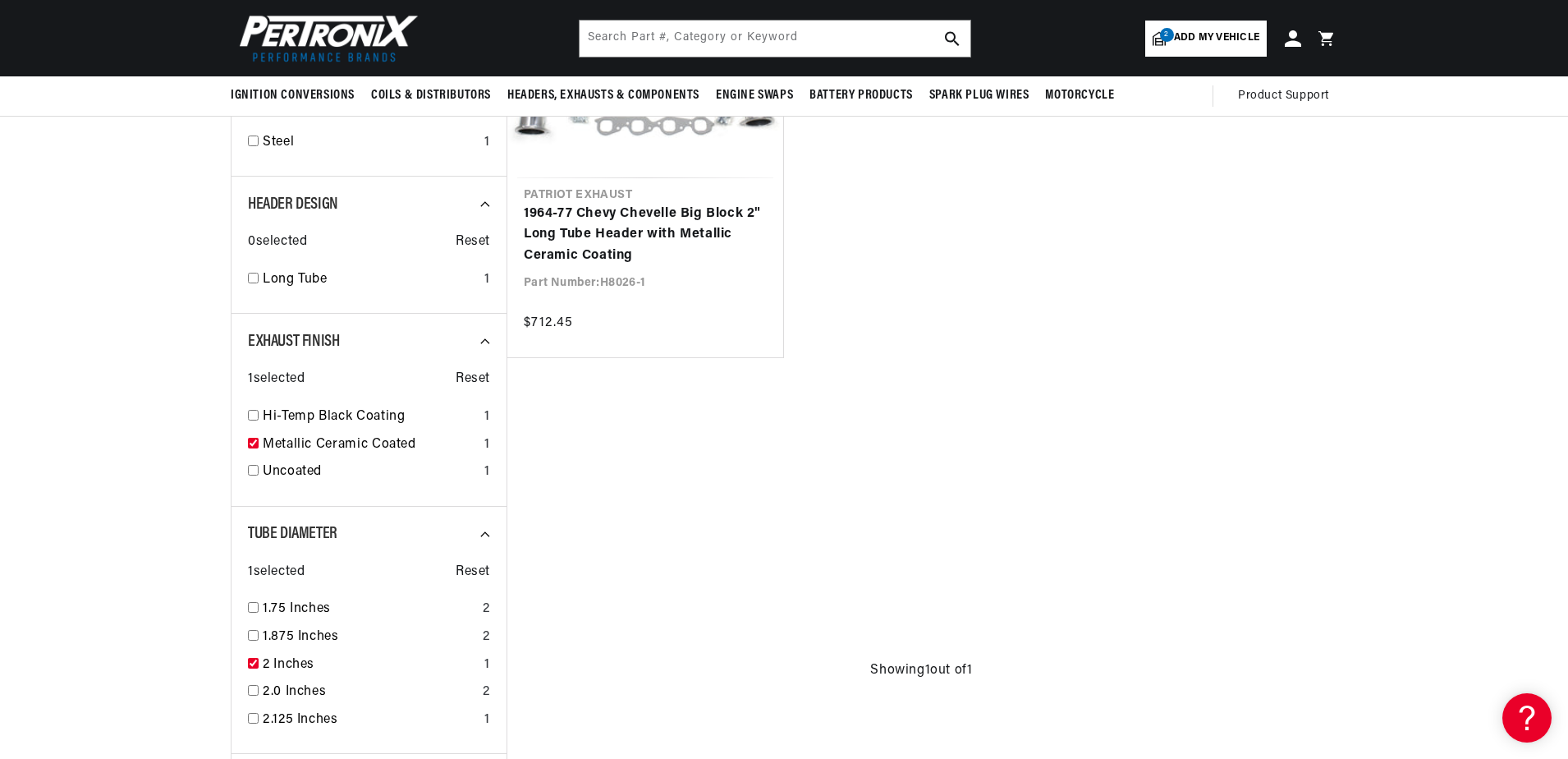
scroll to position [211, 0]
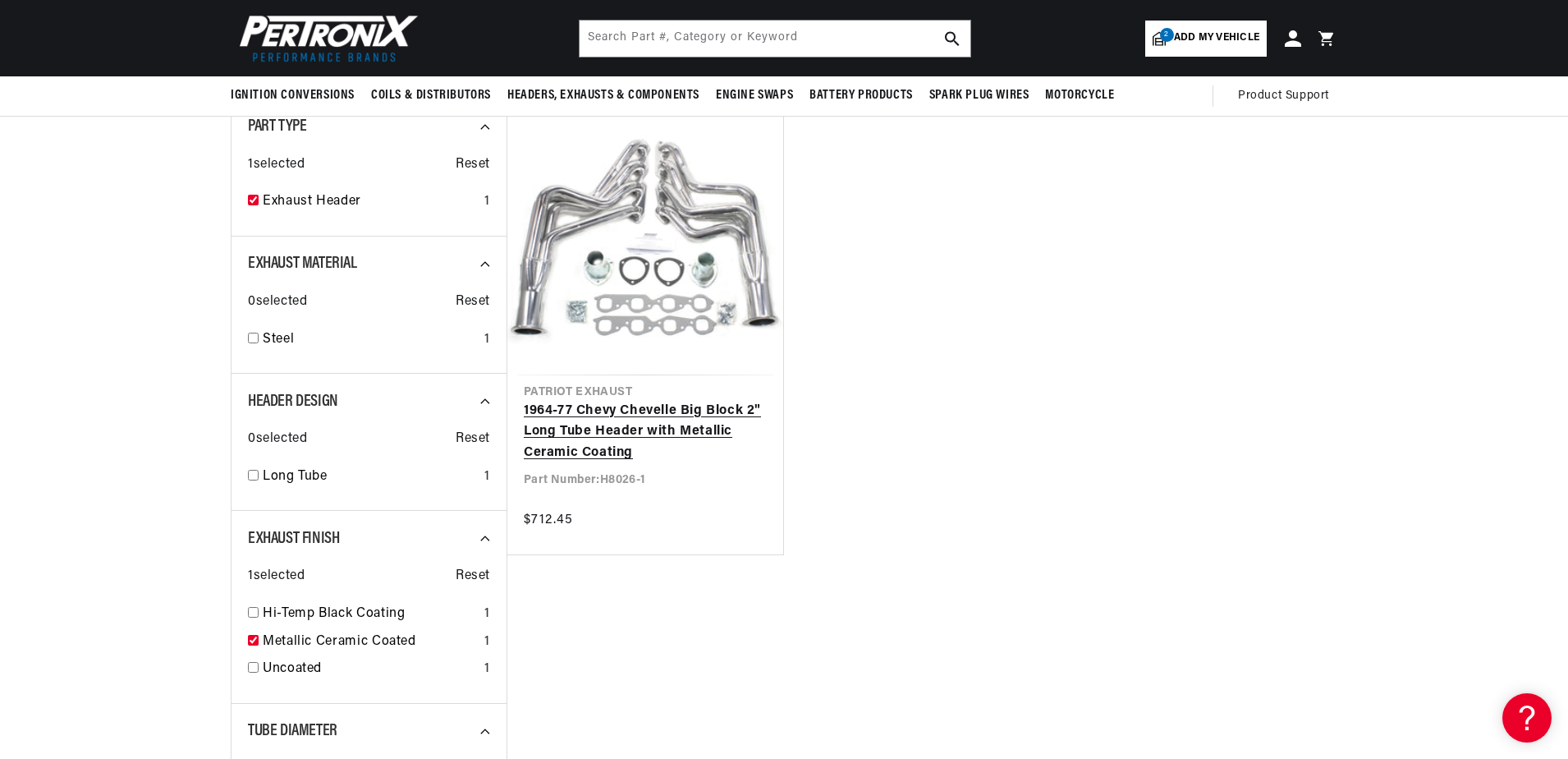
click at [640, 414] on link "1964-77 Chevy Chevelle Big Block 2" Long Tube Header with Metallic Ceramic Coat…" at bounding box center [645, 432] width 243 height 63
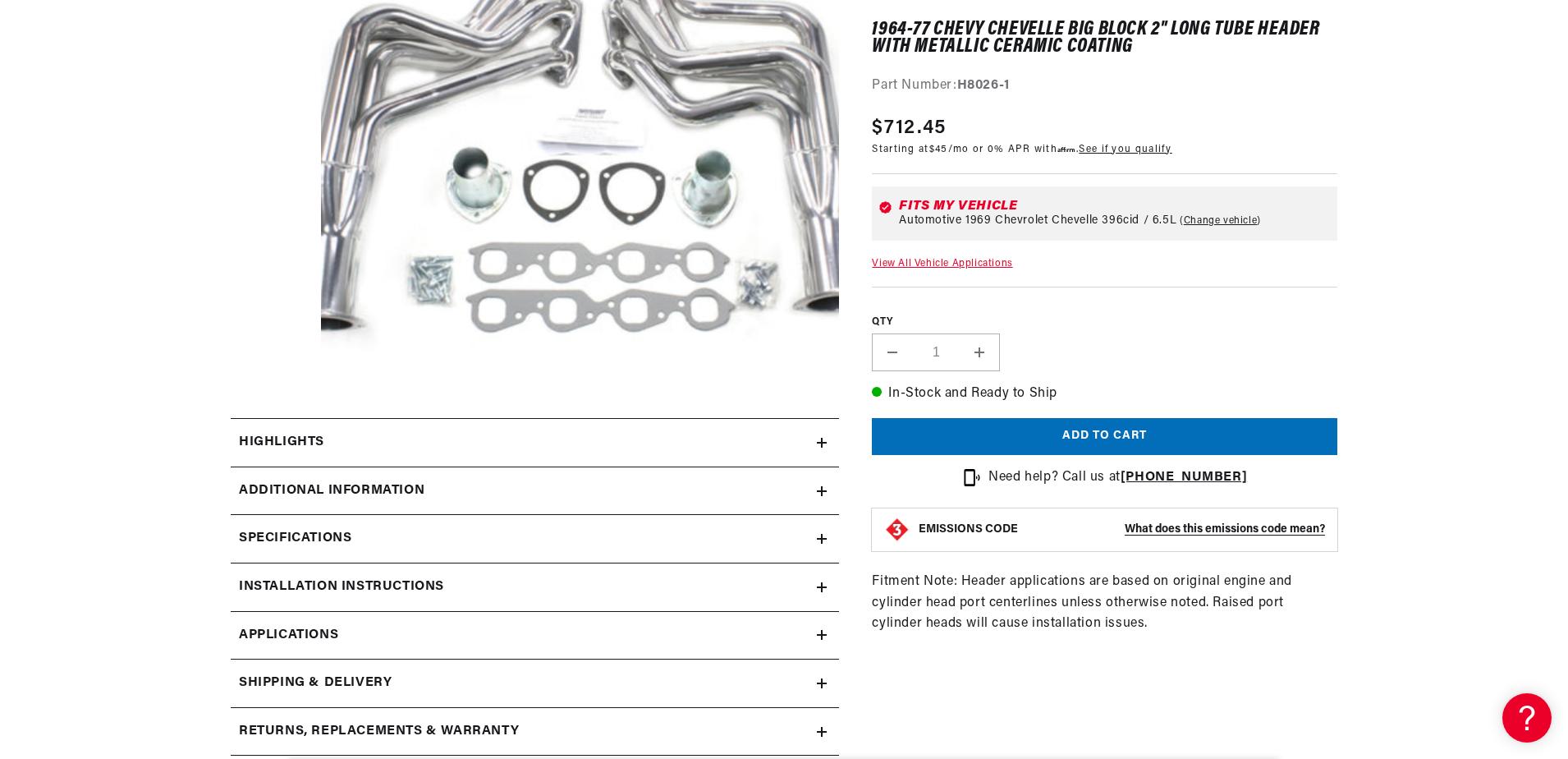
scroll to position [496, 0]
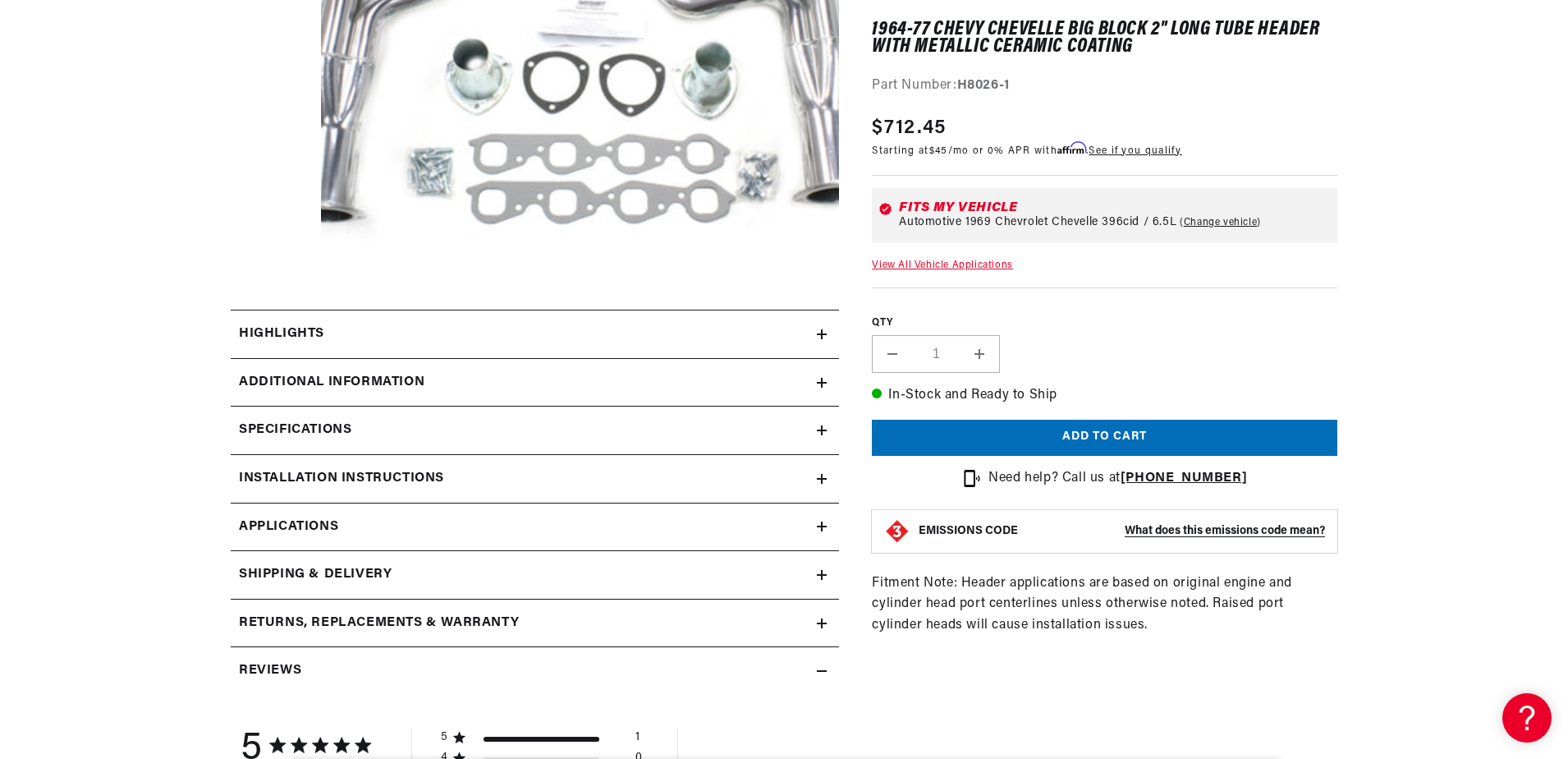
click at [819, 429] on icon at bounding box center [821, 430] width 10 height 10
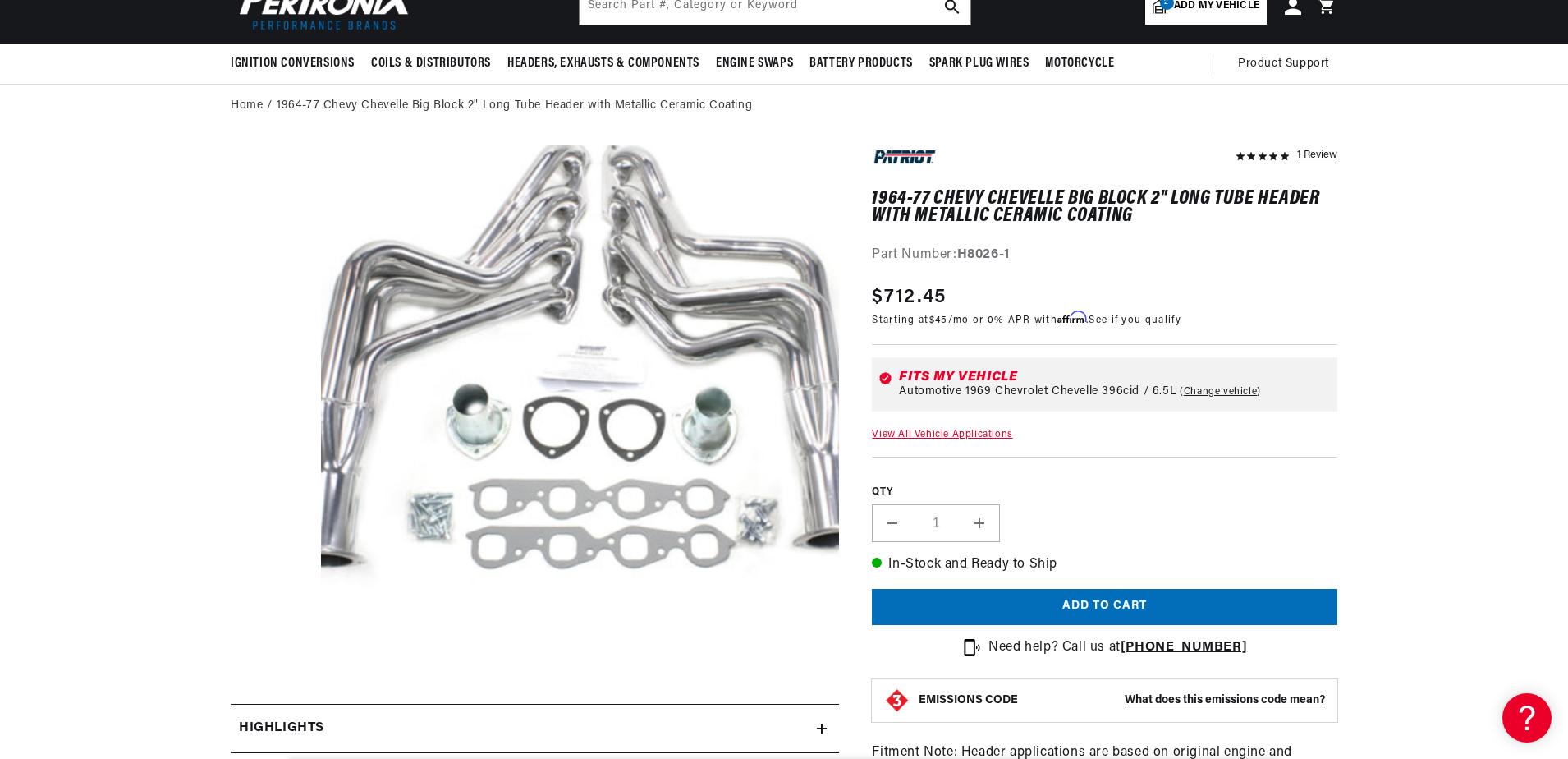
scroll to position [0, 2051]
